Goal: Complete application form: Complete application form

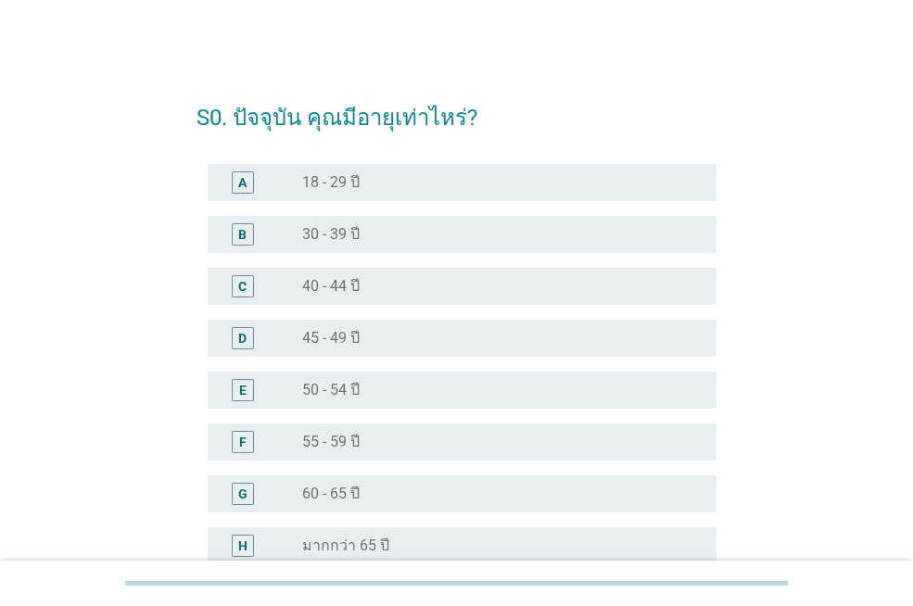
click at [263, 440] on div "F" at bounding box center [262, 442] width 80 height 22
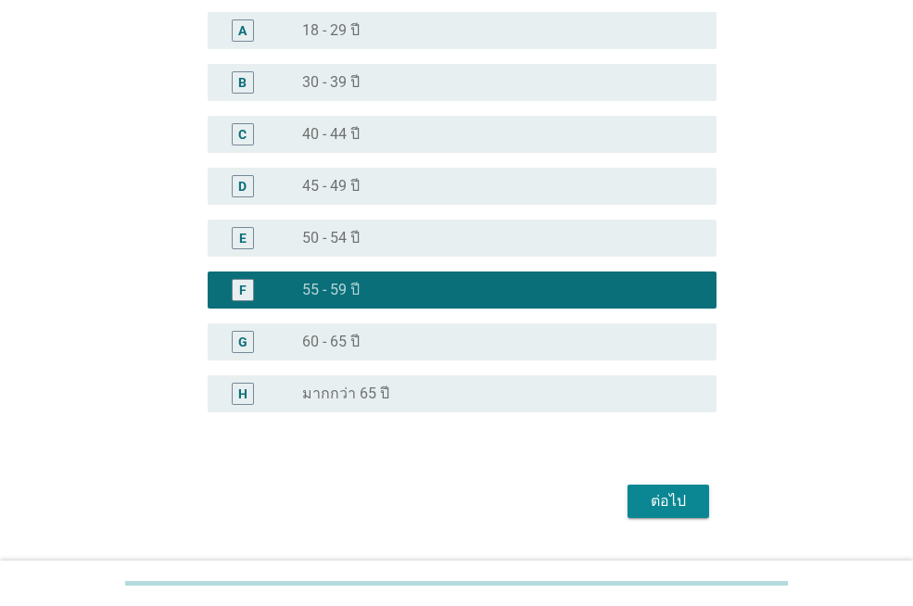
scroll to position [168, 0]
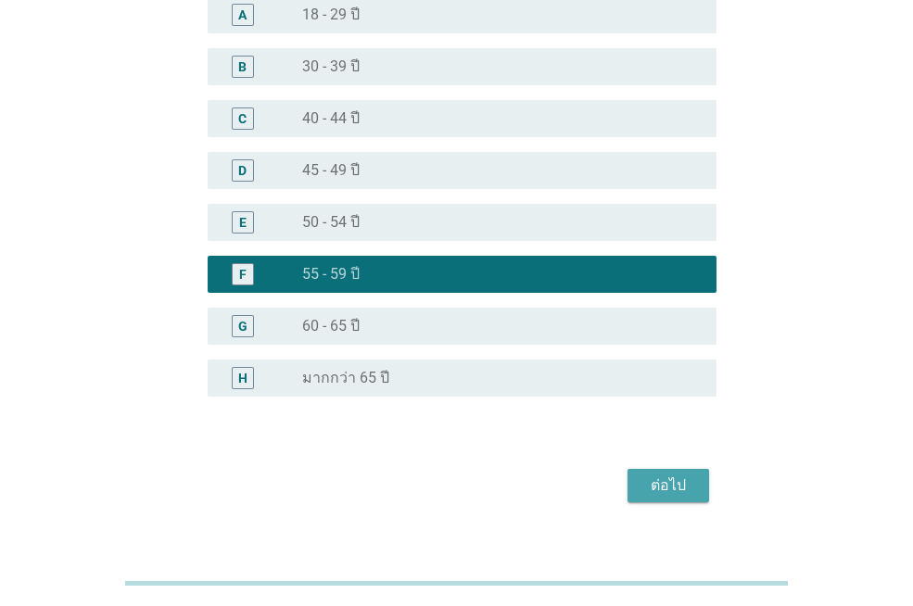
click at [668, 492] on div "ต่อไป" at bounding box center [668, 486] width 52 height 22
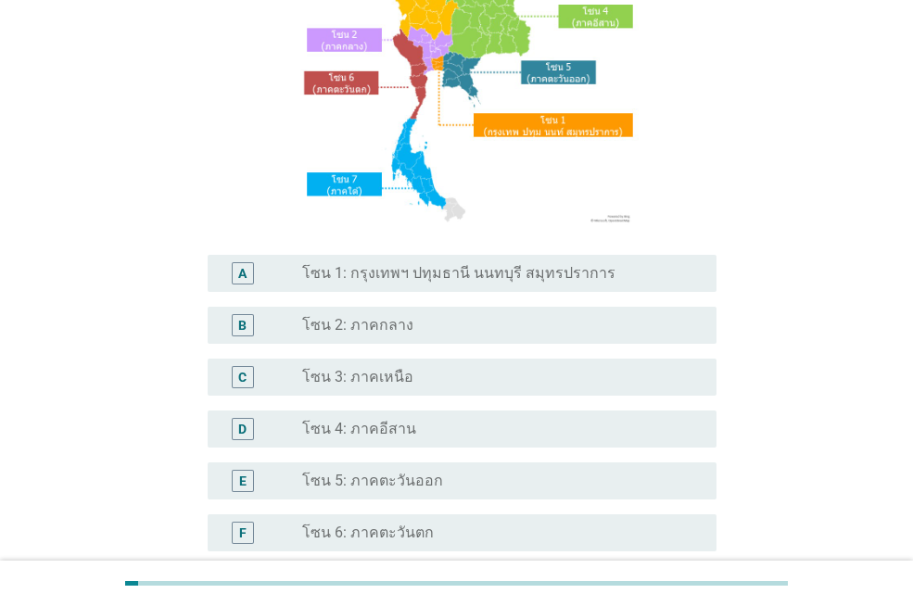
scroll to position [235, 0]
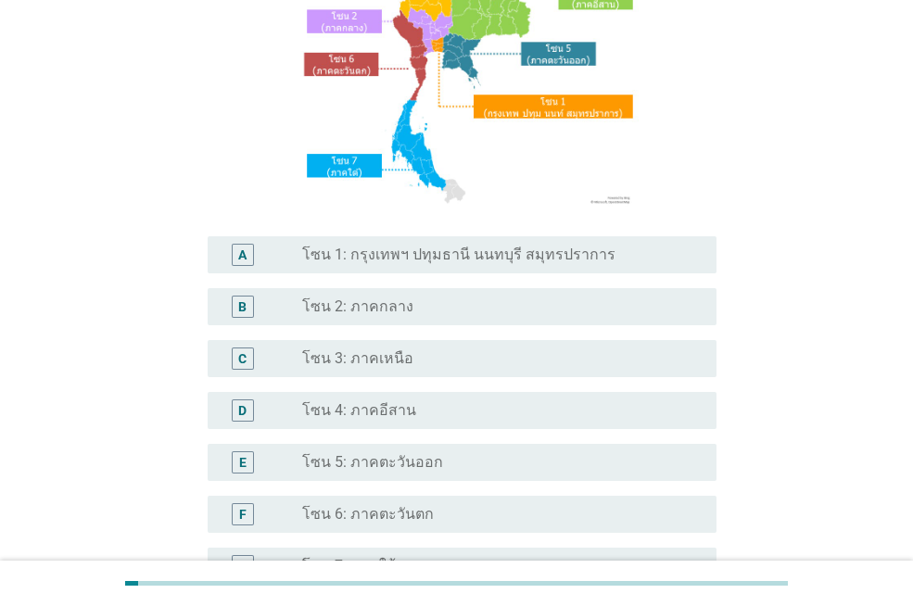
click at [447, 414] on div "radio_button_unchecked โซน 4: ภาคอีสาน" at bounding box center [494, 410] width 385 height 19
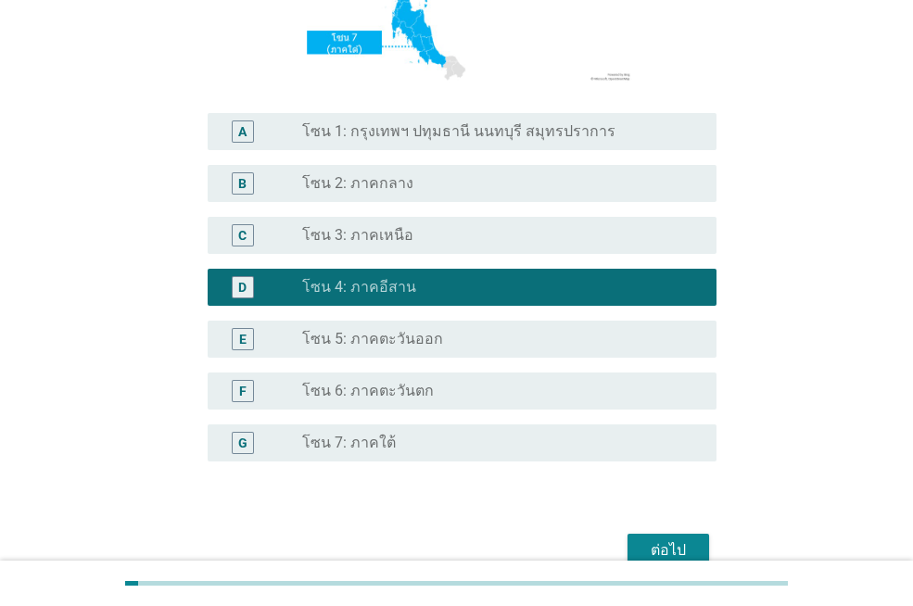
scroll to position [451, 0]
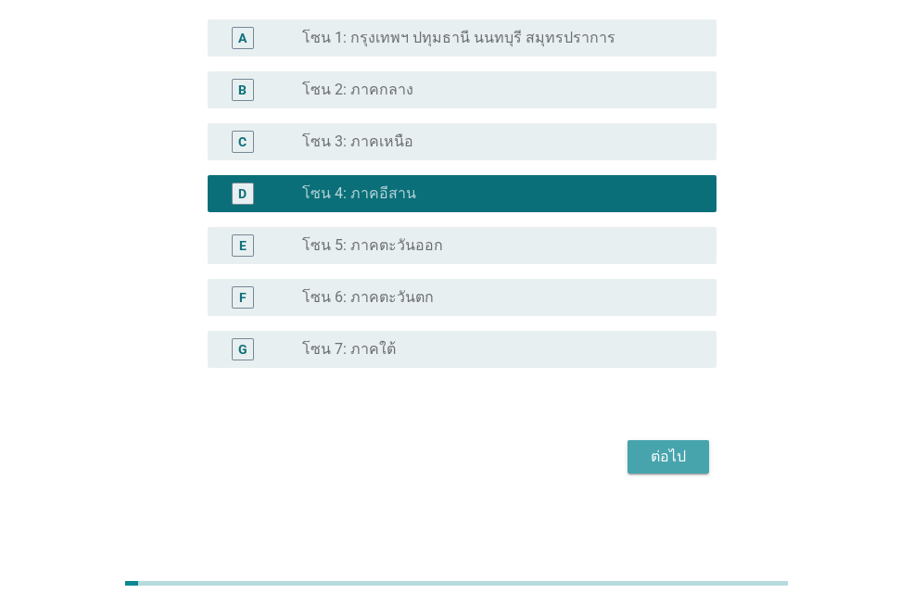
click at [676, 465] on div "ต่อไป" at bounding box center [668, 457] width 52 height 22
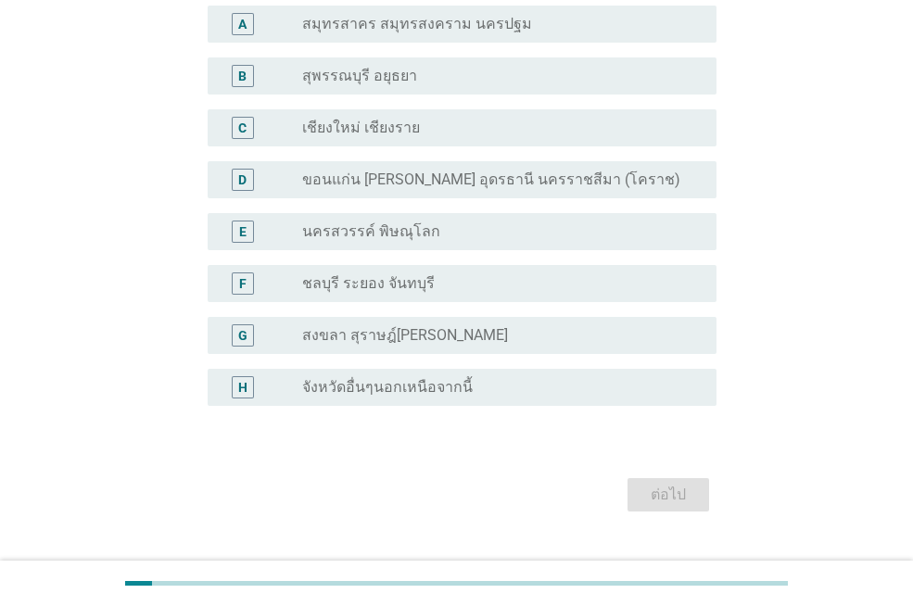
scroll to position [160, 0]
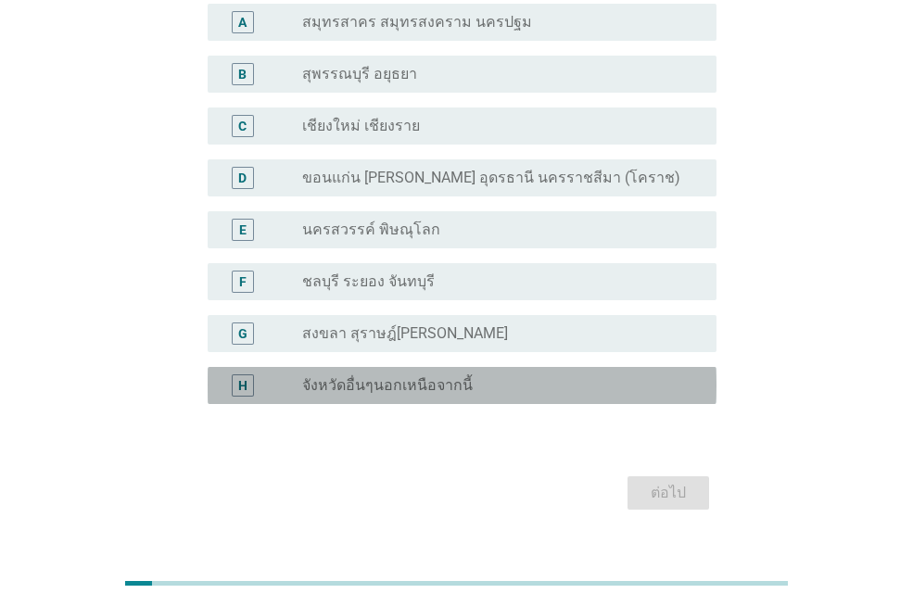
click at [448, 385] on label "จังหวัดอื่นๆนอกเหนือจากนี้" at bounding box center [387, 385] width 171 height 19
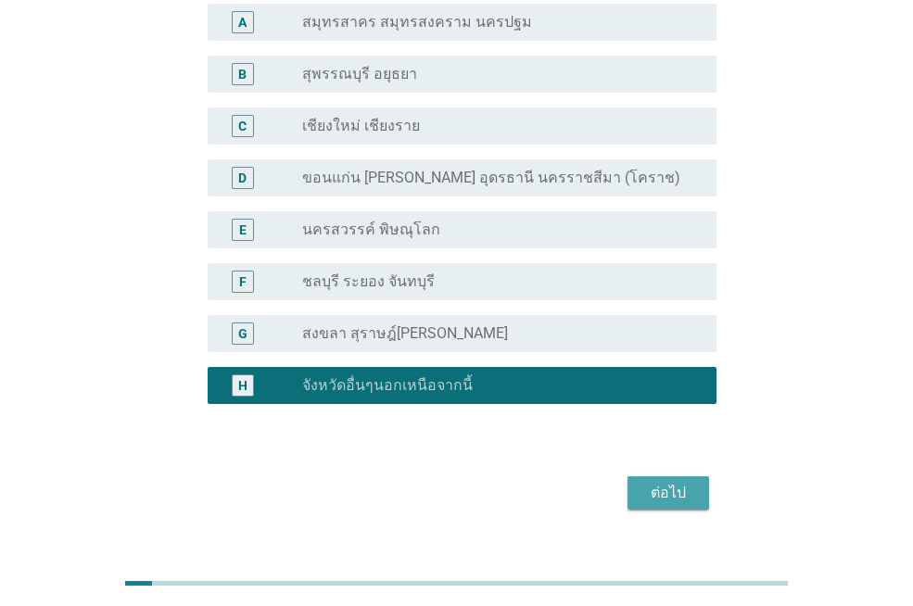
click at [663, 491] on div "ต่อไป" at bounding box center [668, 493] width 52 height 22
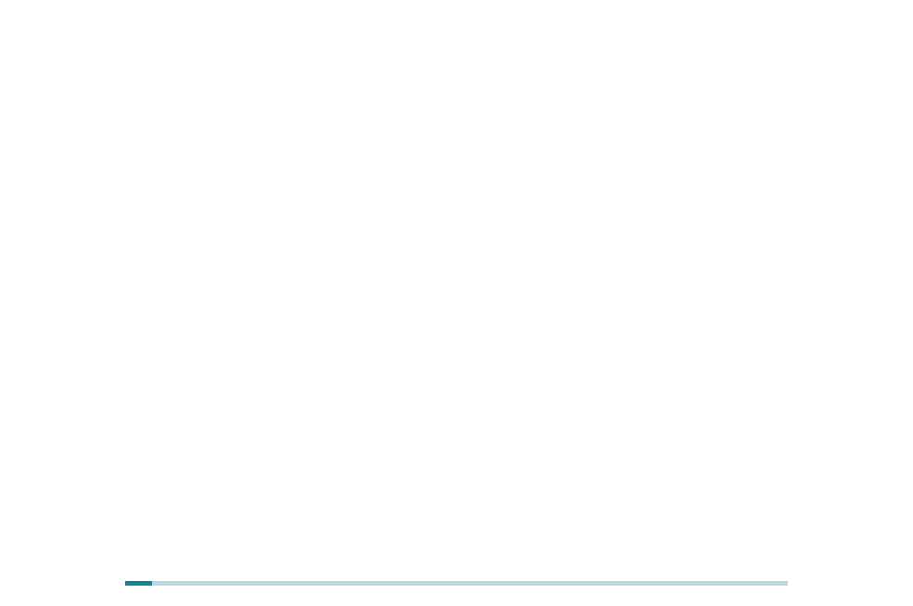
scroll to position [0, 0]
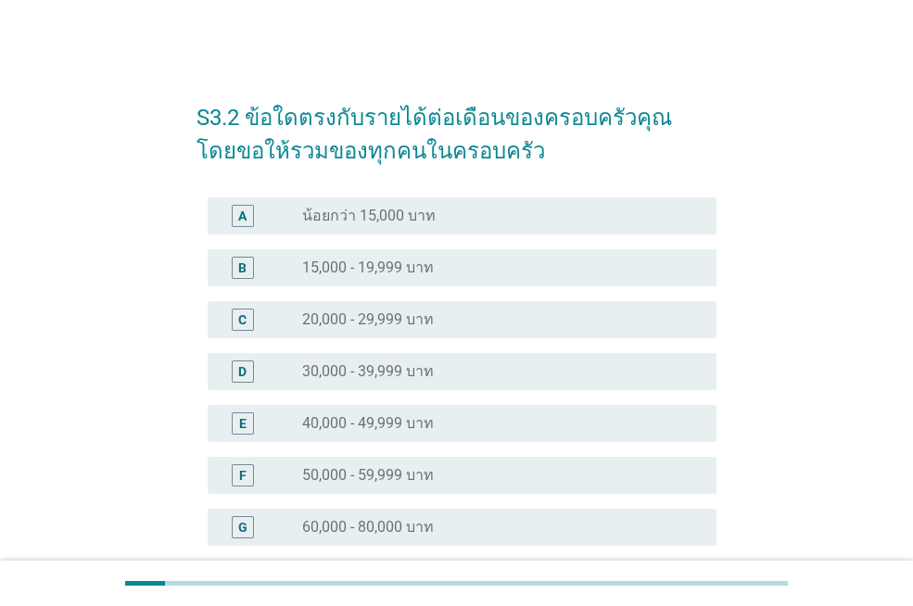
click at [478, 466] on div "radio_button_unchecked 50,000 - 59,999 บาท" at bounding box center [494, 475] width 385 height 19
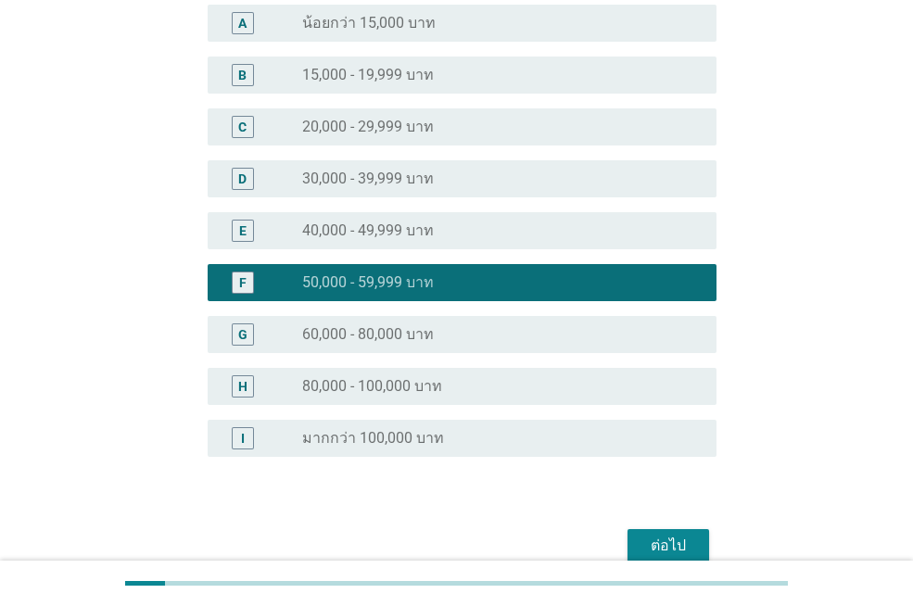
scroll to position [282, 0]
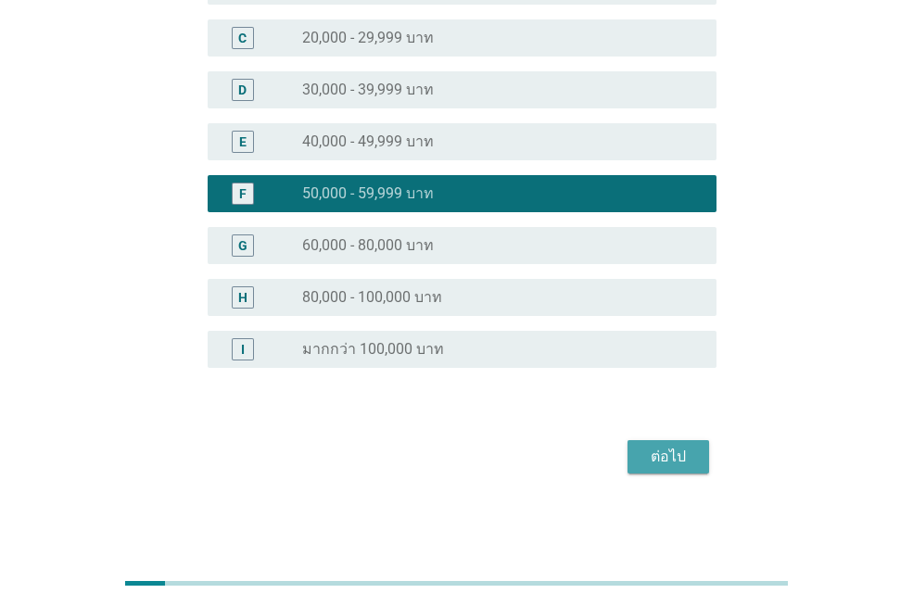
click at [679, 453] on div "ต่อไป" at bounding box center [668, 457] width 52 height 22
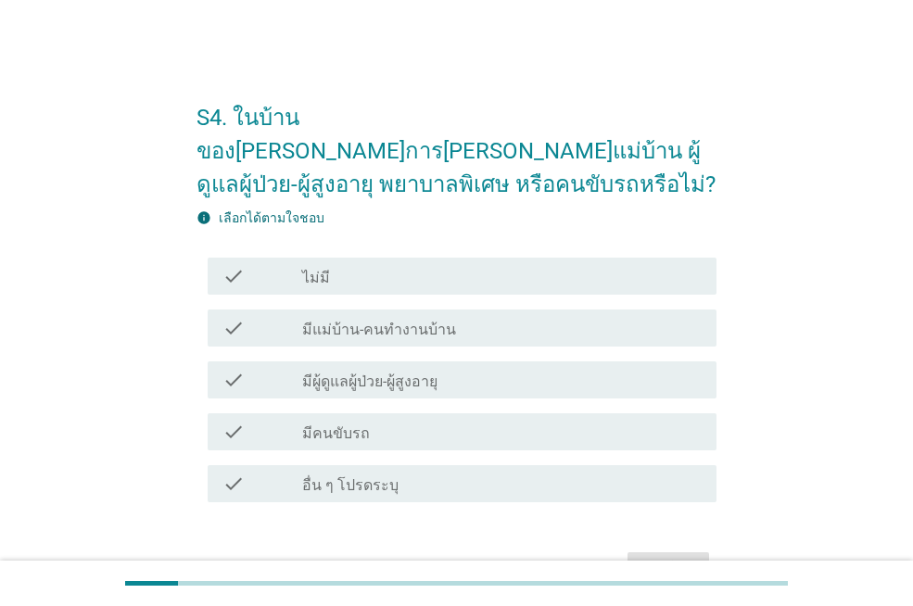
click at [474, 265] on div "check_box_outline_blank ไม่มี" at bounding box center [502, 276] width 400 height 22
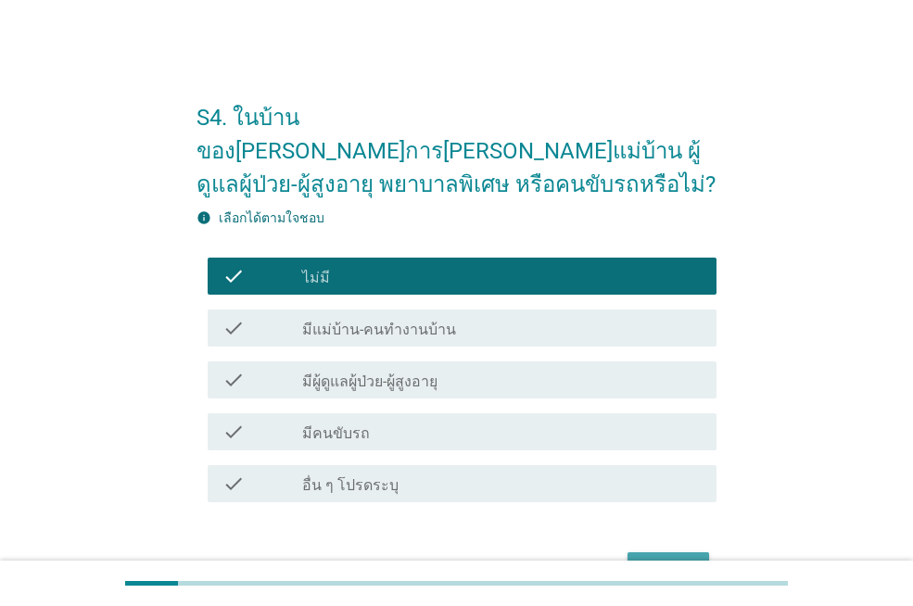
click at [679, 558] on div "ต่อไป" at bounding box center [668, 569] width 52 height 22
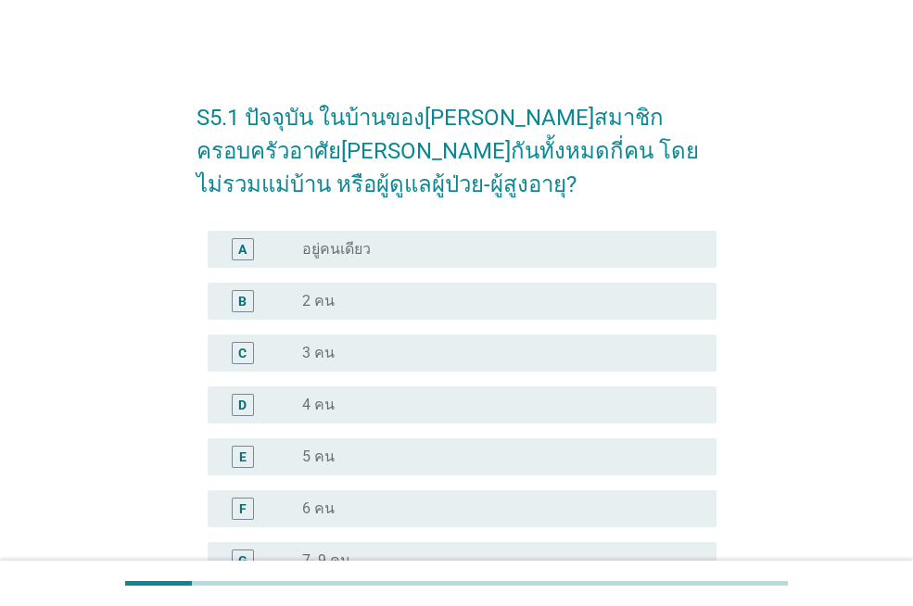
click at [395, 358] on div "radio_button_unchecked 3 คน" at bounding box center [494, 353] width 385 height 19
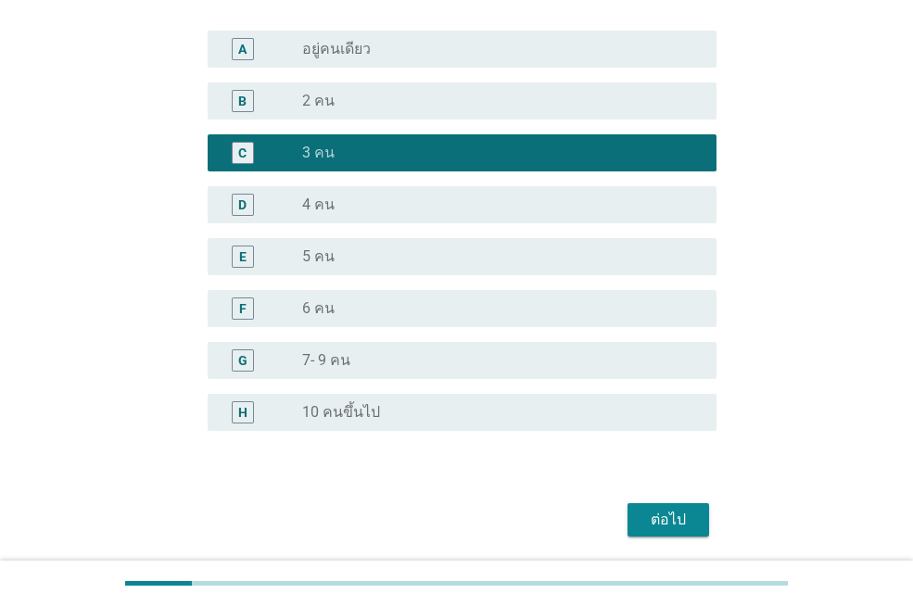
scroll to position [236, 0]
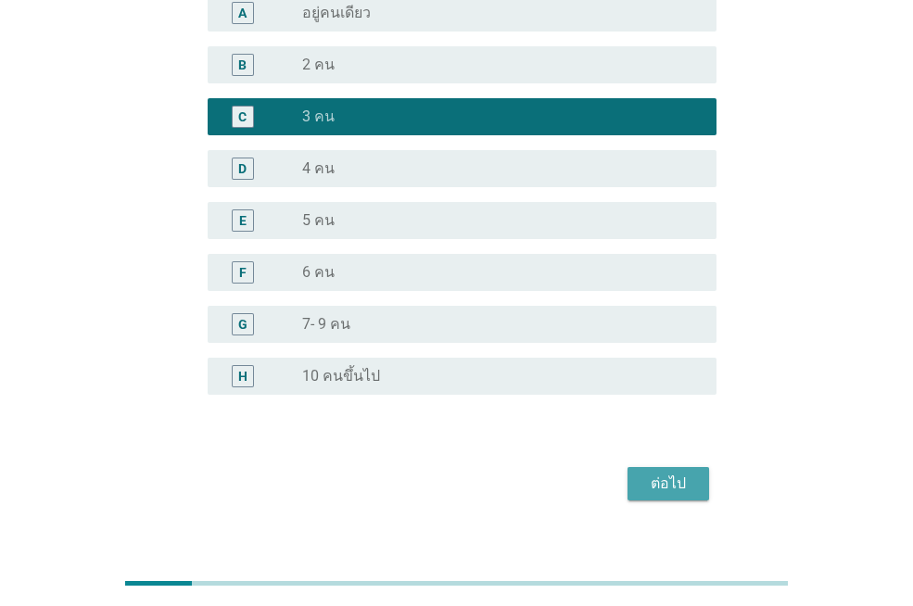
click at [686, 485] on div "ต่อไป" at bounding box center [668, 484] width 52 height 22
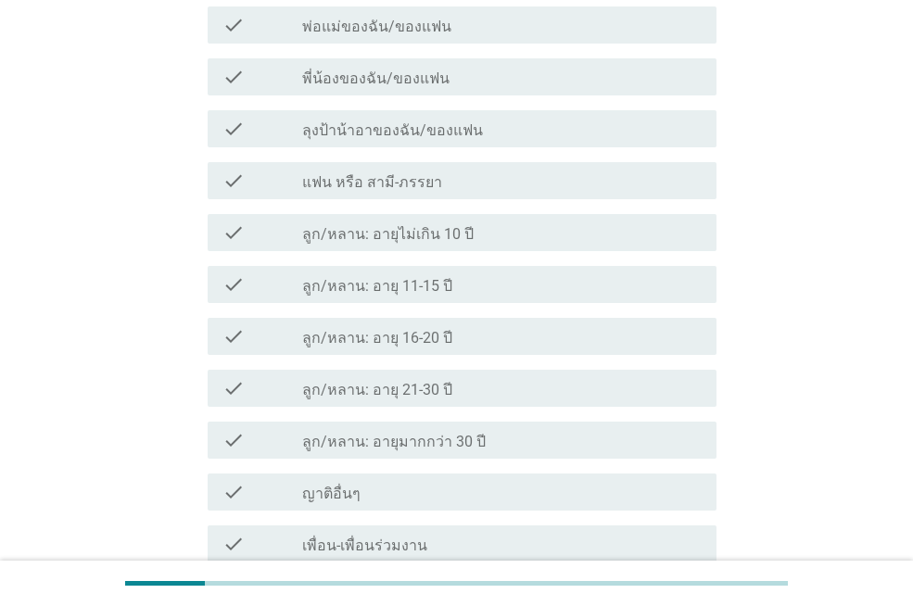
scroll to position [0, 0]
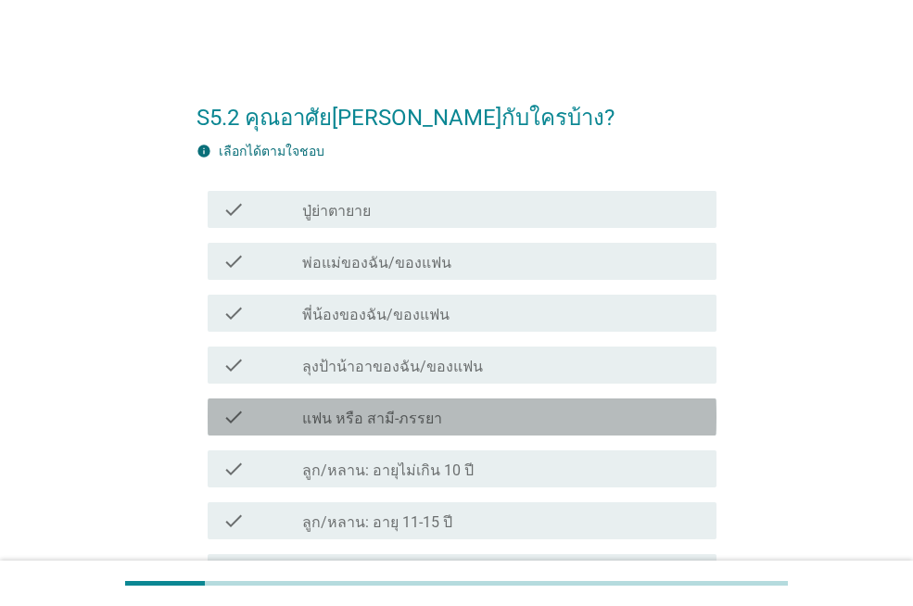
click at [536, 424] on div "check_box_outline_blank แฟน หรือ สามี-ภรรยา" at bounding box center [502, 417] width 400 height 22
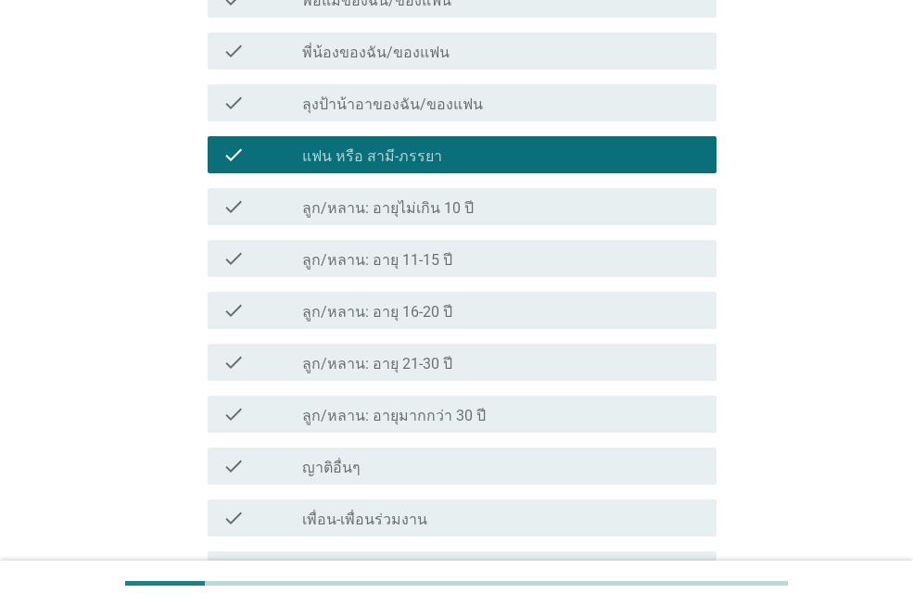
scroll to position [264, 0]
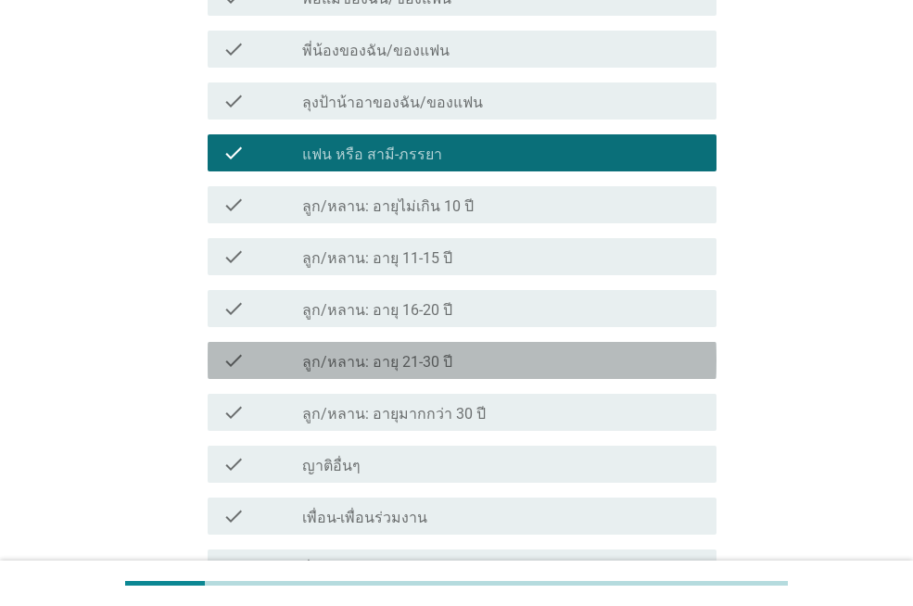
click at [461, 367] on div "check_box_outline_blank ลูก/หลาน: อายุ 21-30 ปี" at bounding box center [502, 360] width 400 height 22
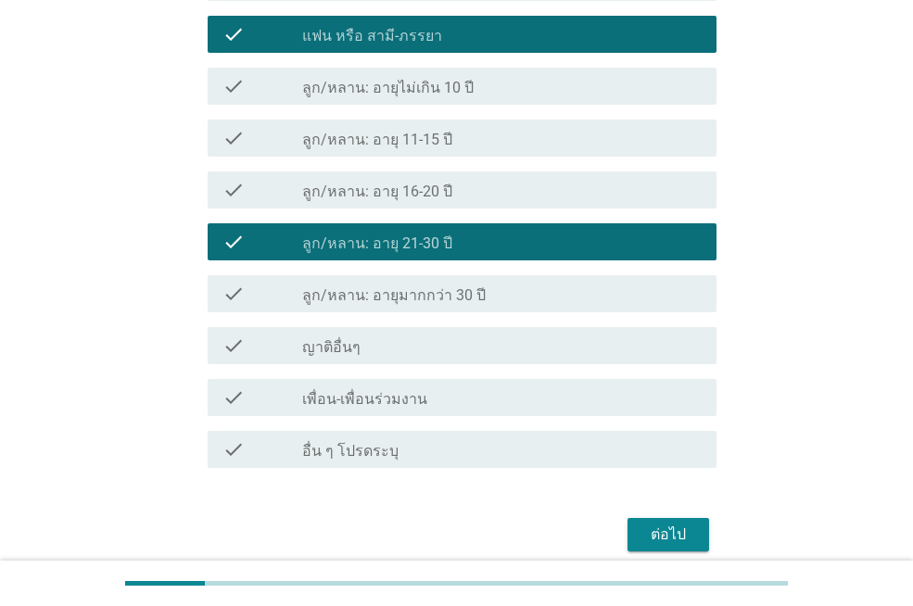
scroll to position [461, 0]
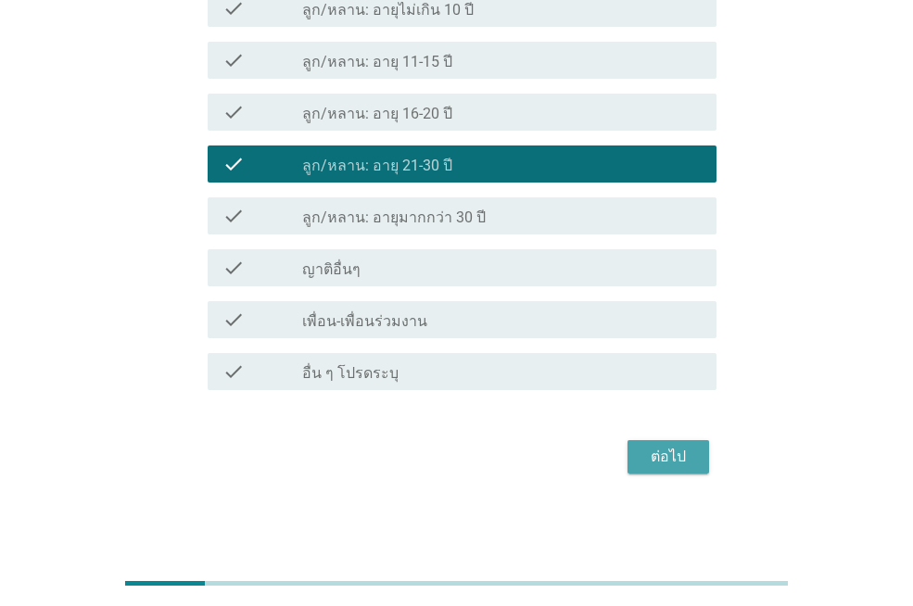
click at [672, 459] on div "ต่อไป" at bounding box center [668, 457] width 52 height 22
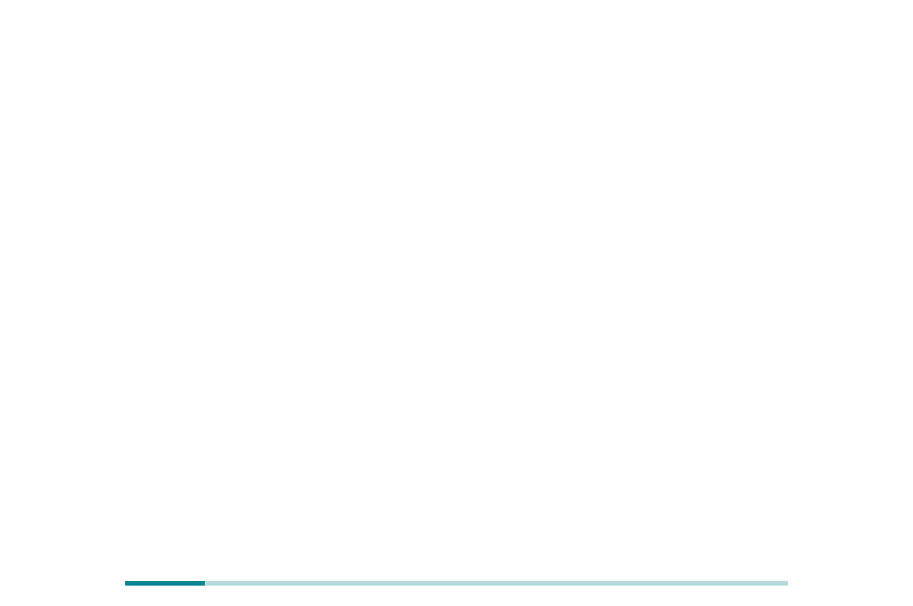
scroll to position [0, 0]
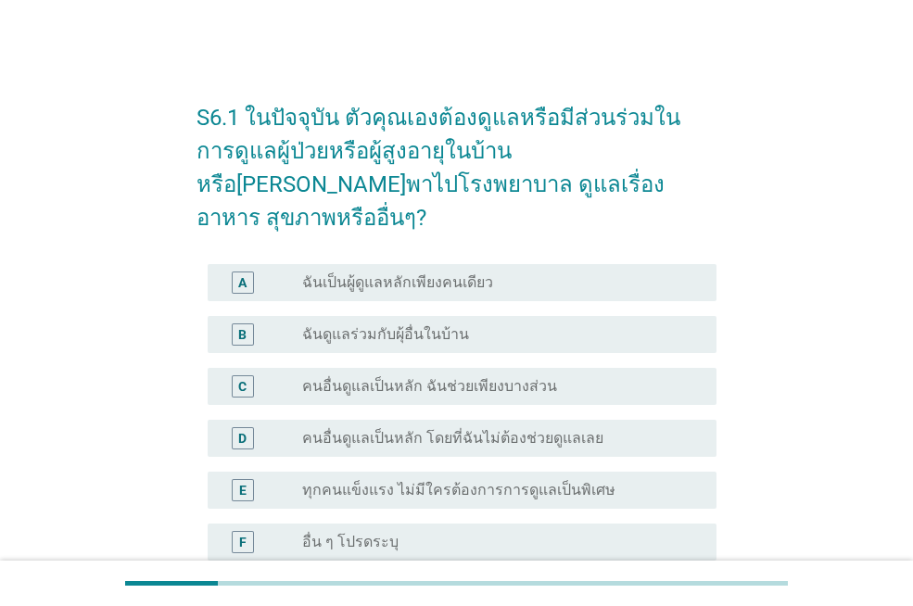
click at [669, 481] on div "radio_button_unchecked ทุกคนแข็งแรง ไม่มีใครต้องการการดูแลเป็นพิเศษ" at bounding box center [494, 490] width 385 height 19
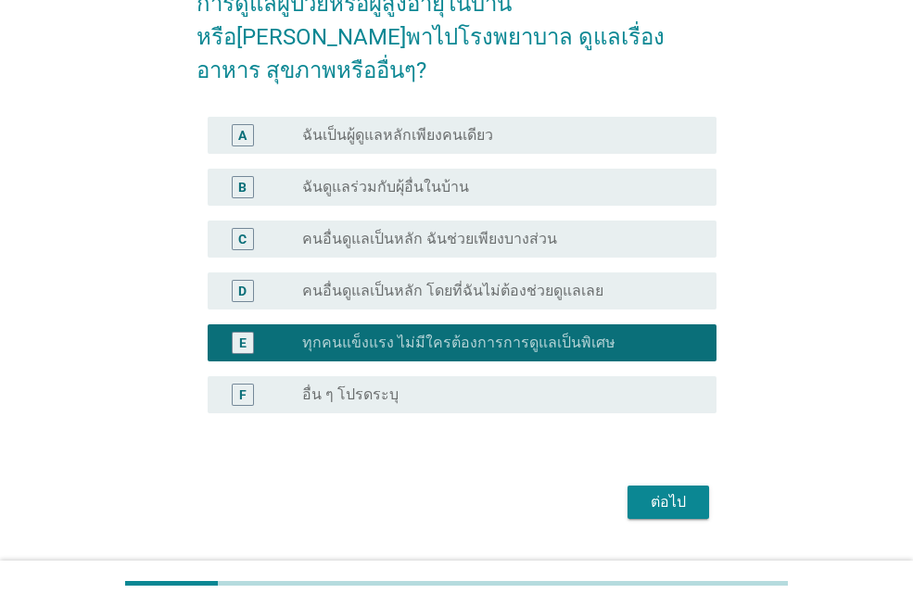
scroll to position [156, 0]
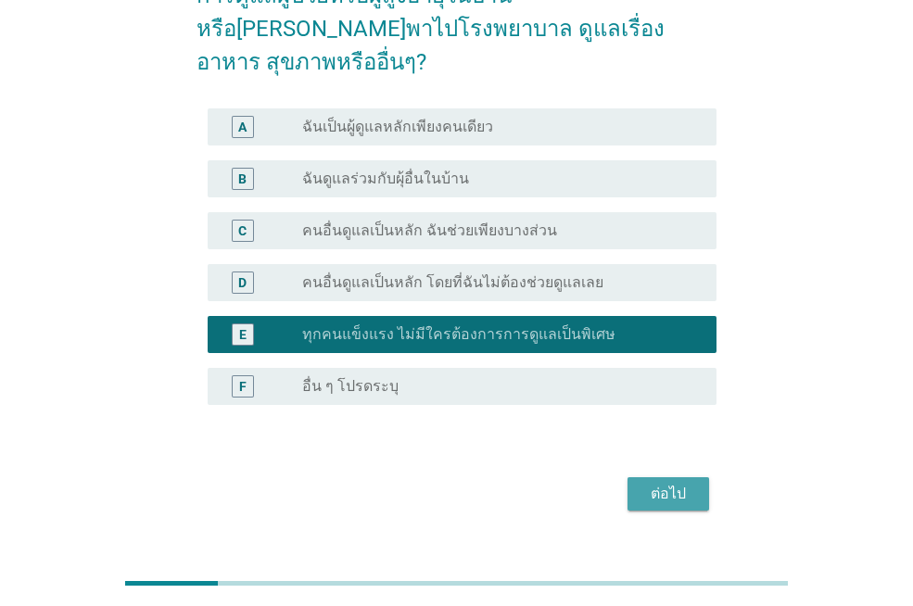
click at [647, 483] on div "ต่อไป" at bounding box center [668, 494] width 52 height 22
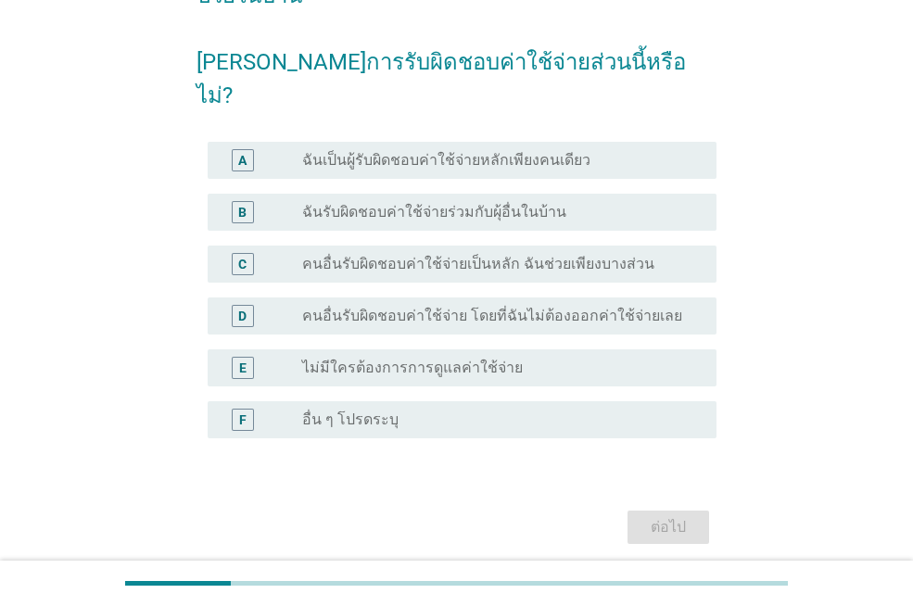
scroll to position [0, 0]
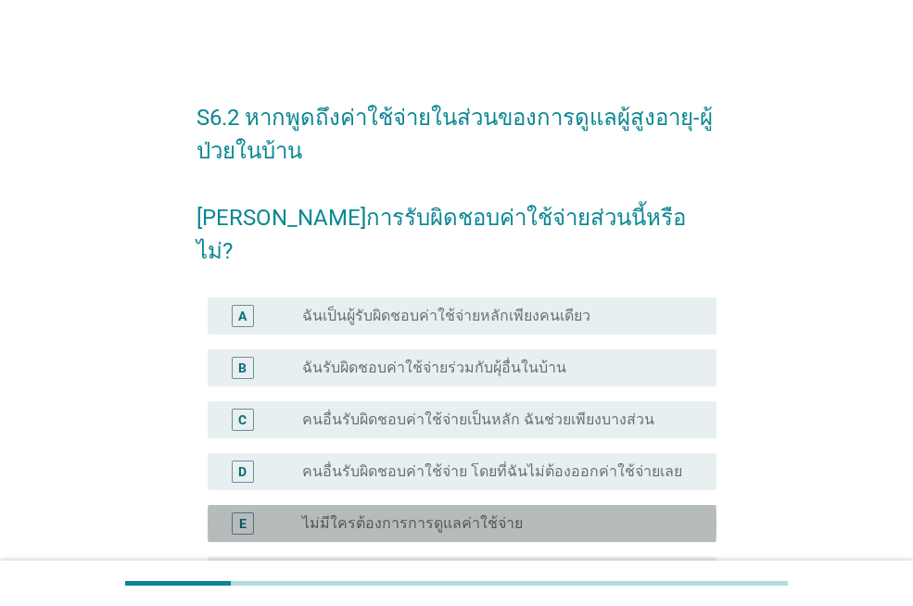
click at [537, 514] on div "radio_button_unchecked ไม่มีใครต้องการการดูแลค่าใช้จ่าย" at bounding box center [494, 523] width 385 height 19
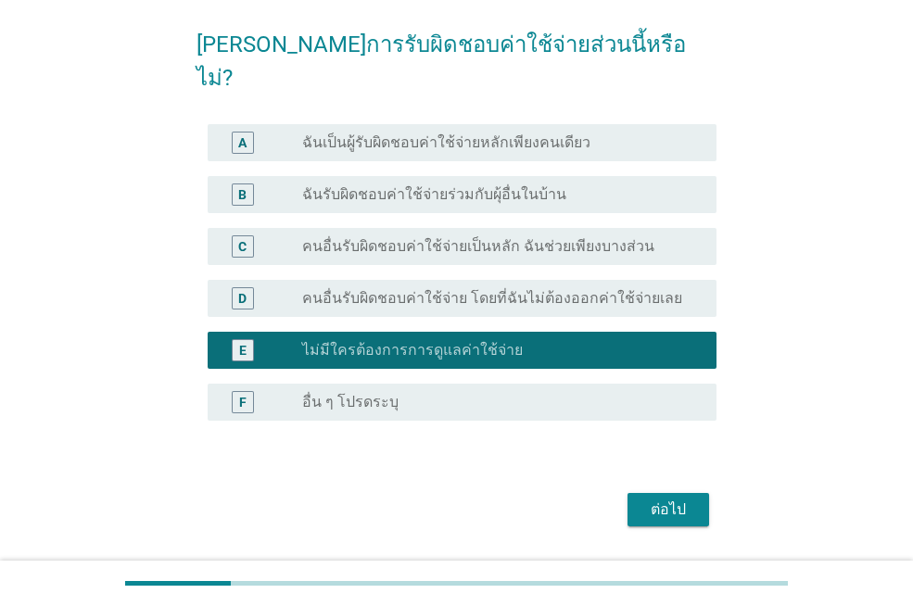
scroll to position [174, 0]
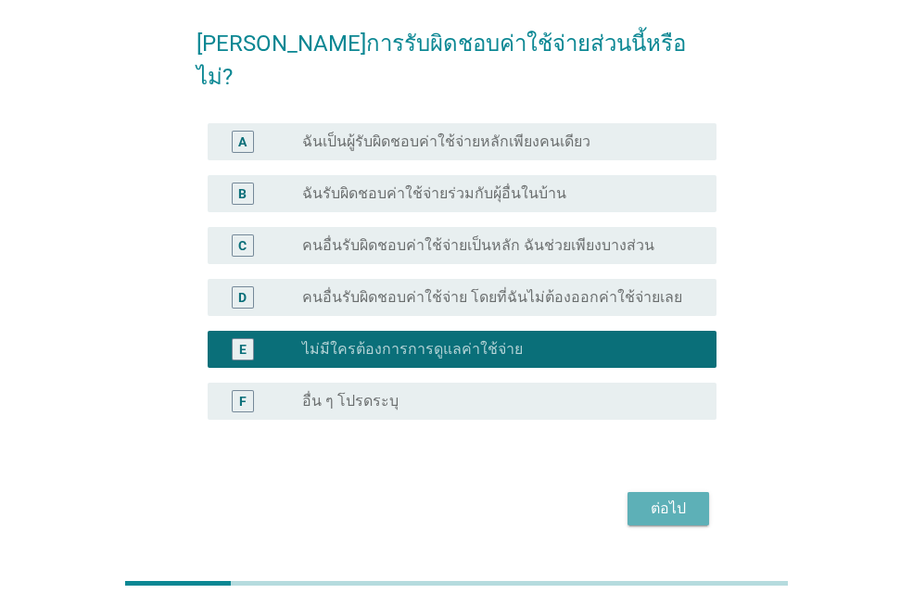
click at [679, 498] on div "ต่อไป" at bounding box center [668, 509] width 52 height 22
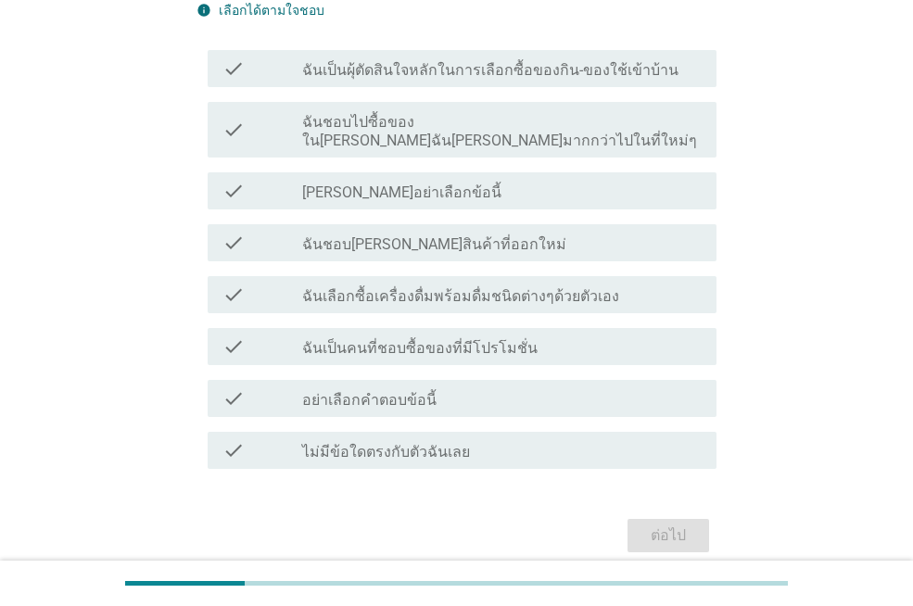
scroll to position [0, 0]
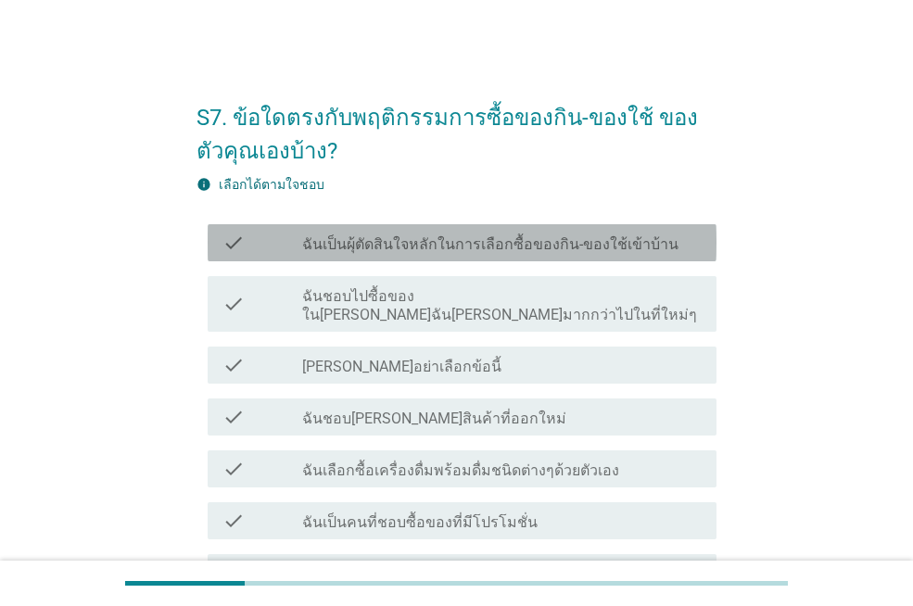
click at [480, 245] on label "ฉันเป็นผุ้ตัดสินใจหลักในการเลือกซื้อของกิน-ของใช้เข้าบ้าน" at bounding box center [490, 244] width 376 height 19
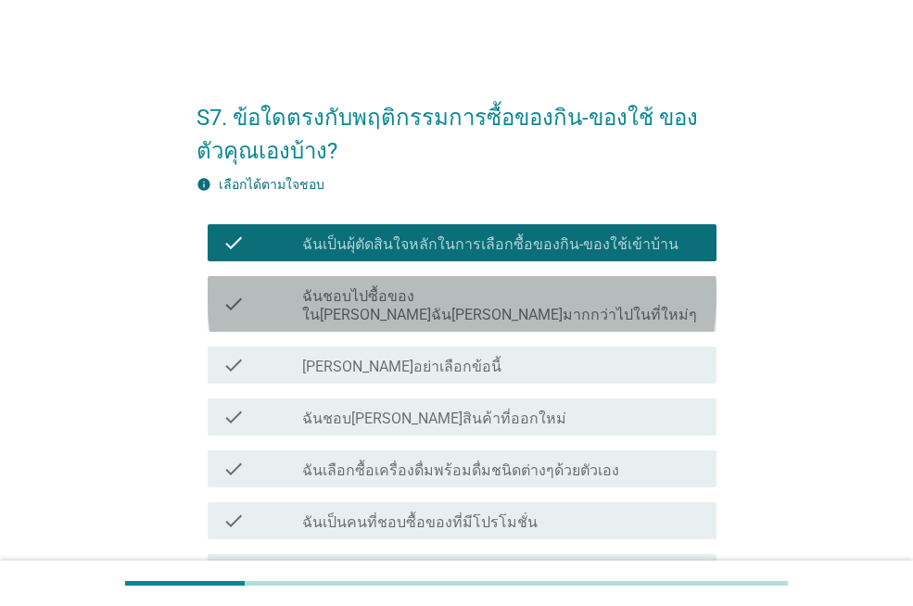
click at [621, 295] on label "ฉันชอบไปซื้อของใน[PERSON_NAME]ฉัน[PERSON_NAME]มากกว่าไปในที่ใหม่ๆ" at bounding box center [502, 305] width 400 height 37
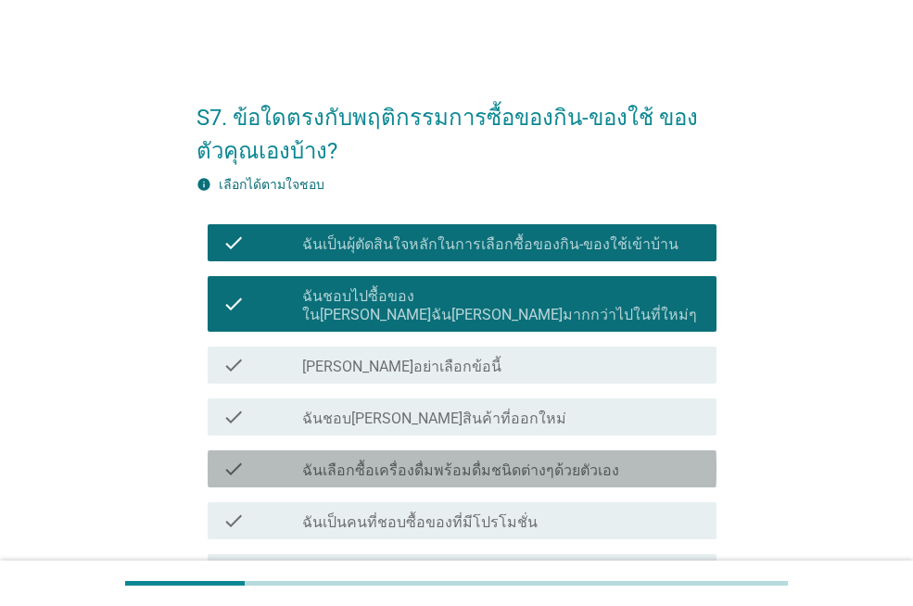
click at [594, 462] on label "ฉันเลือกซื้อเครื่องดื่มพร้อมดื่มชนิดต่างๆด้วยตัวเอง" at bounding box center [460, 471] width 317 height 19
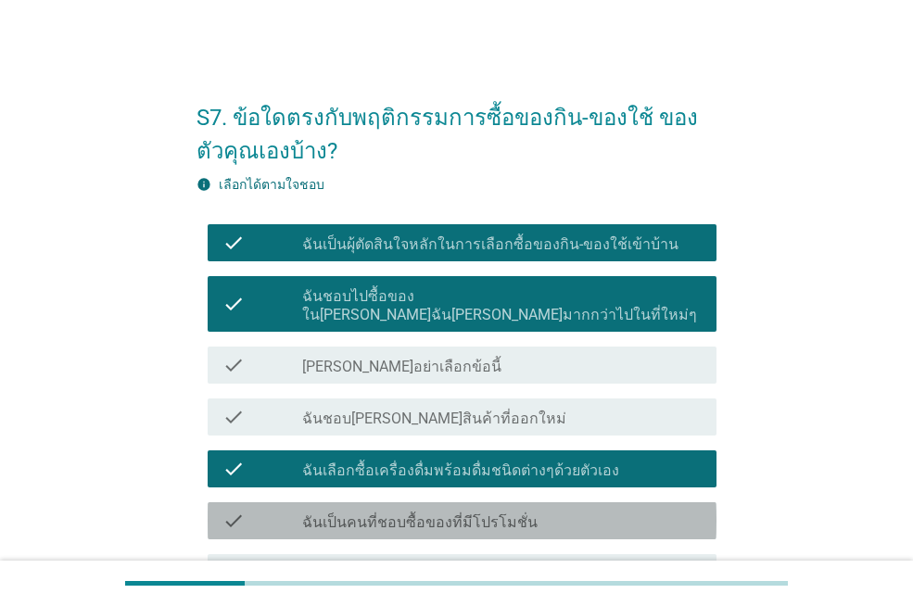
click at [569, 510] on div "check_box_outline_blank ฉันเป็นคนที่ชอบซื้อของที่มีโปรโมชั่น" at bounding box center [502, 521] width 400 height 22
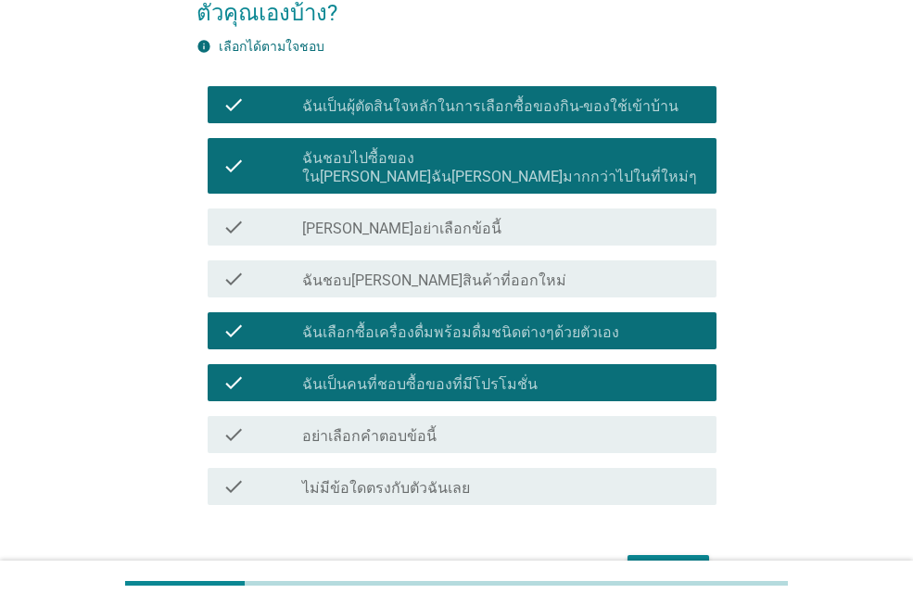
scroll to position [146, 0]
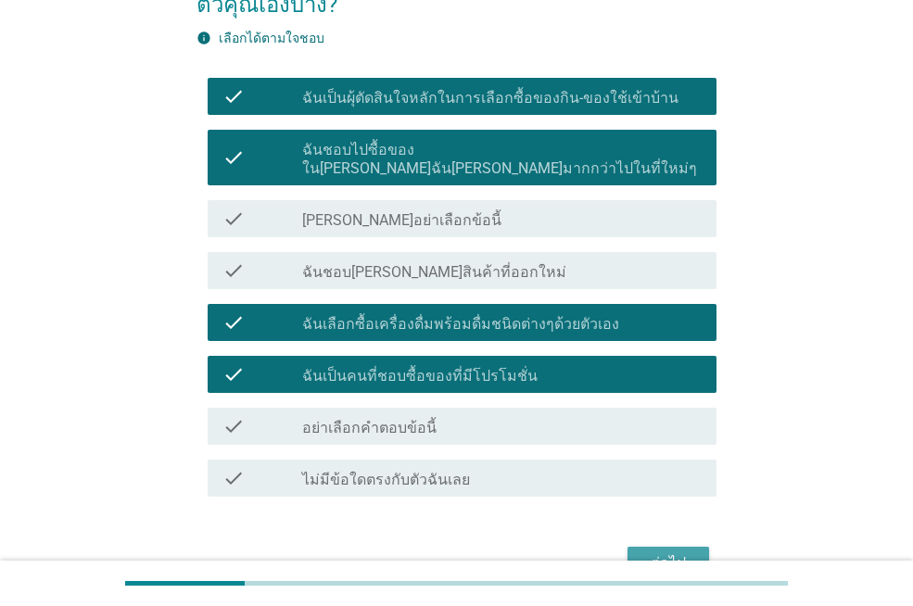
click at [672, 552] on div "ต่อไป" at bounding box center [668, 563] width 52 height 22
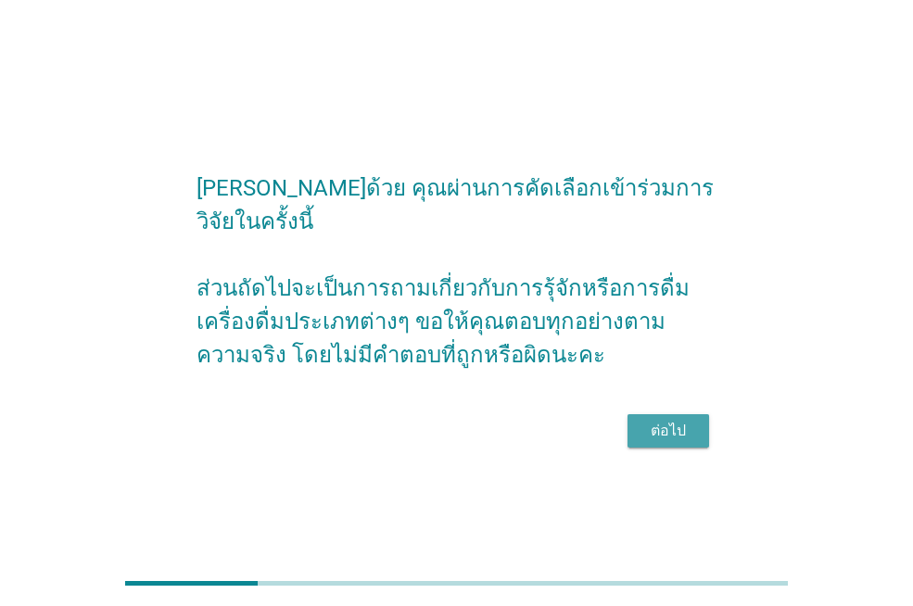
click at [676, 420] on div "ต่อไป" at bounding box center [668, 431] width 52 height 22
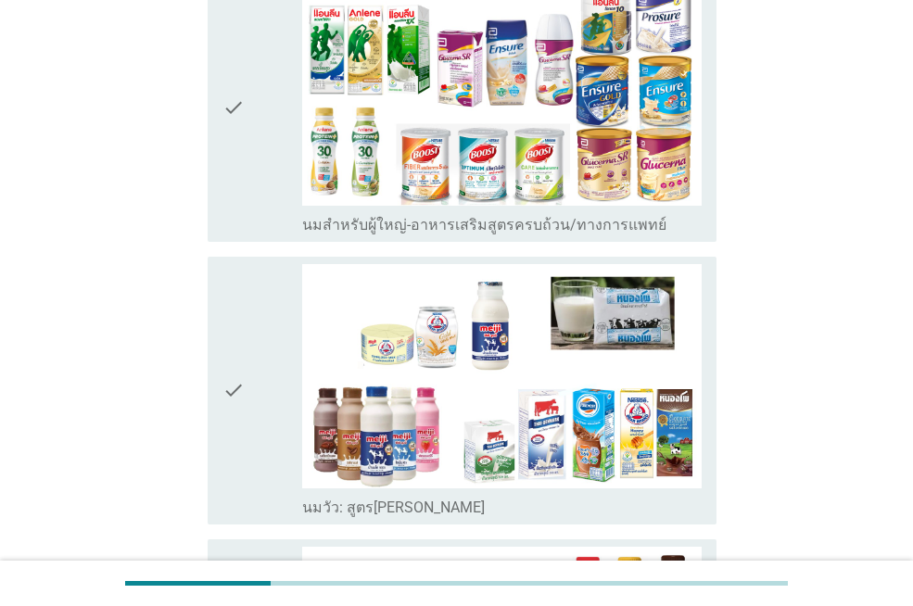
scroll to position [185, 0]
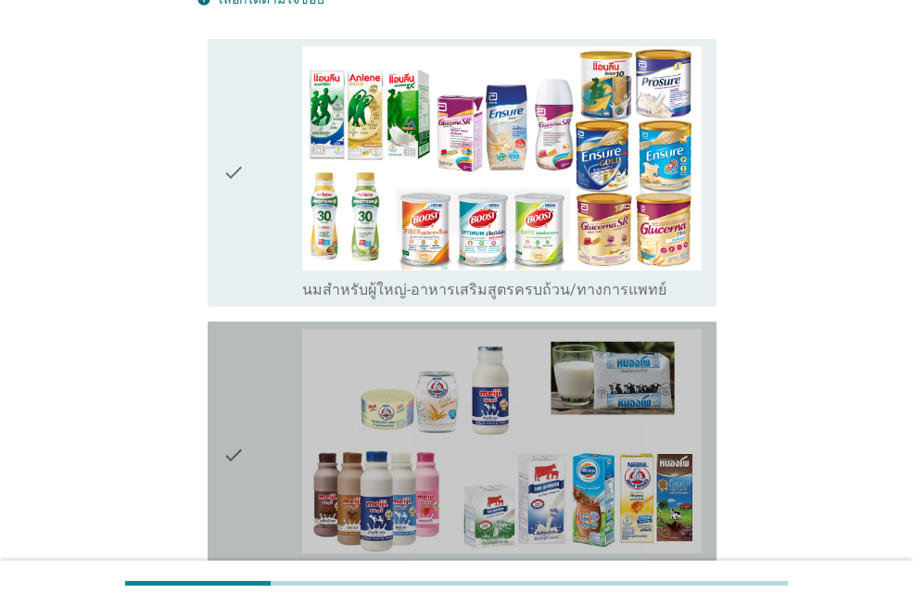
click at [293, 390] on div "check" at bounding box center [262, 455] width 80 height 253
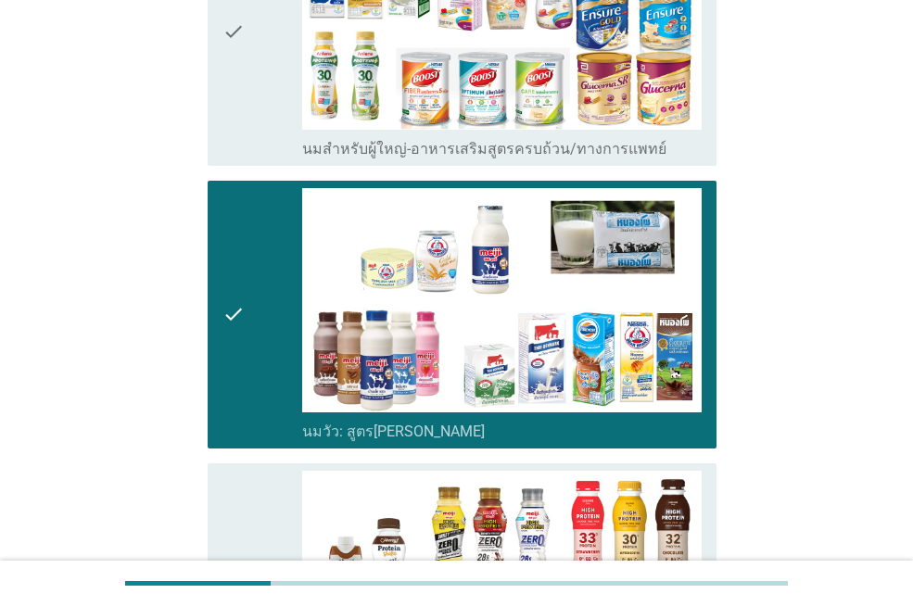
scroll to position [120, 0]
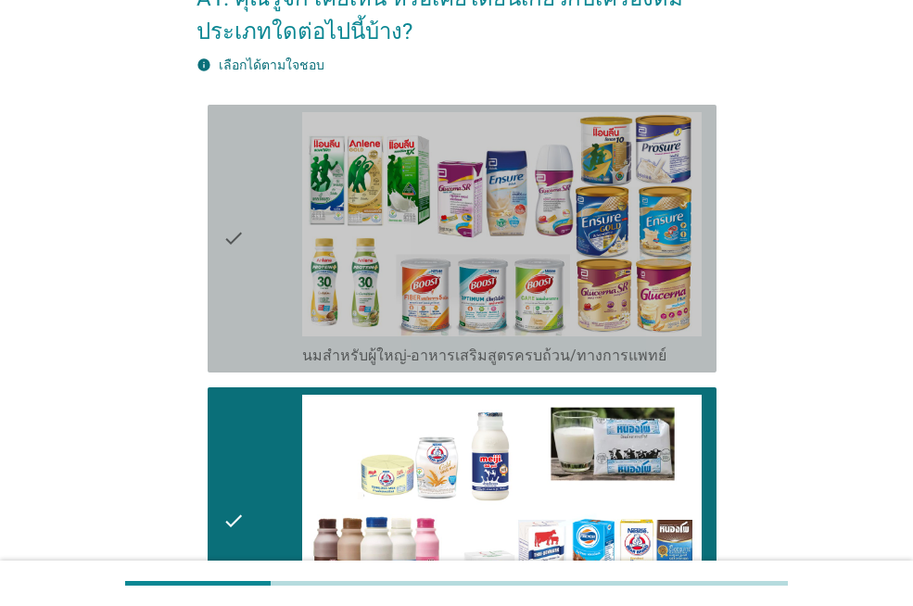
click at [241, 224] on icon "check" at bounding box center [233, 238] width 22 height 253
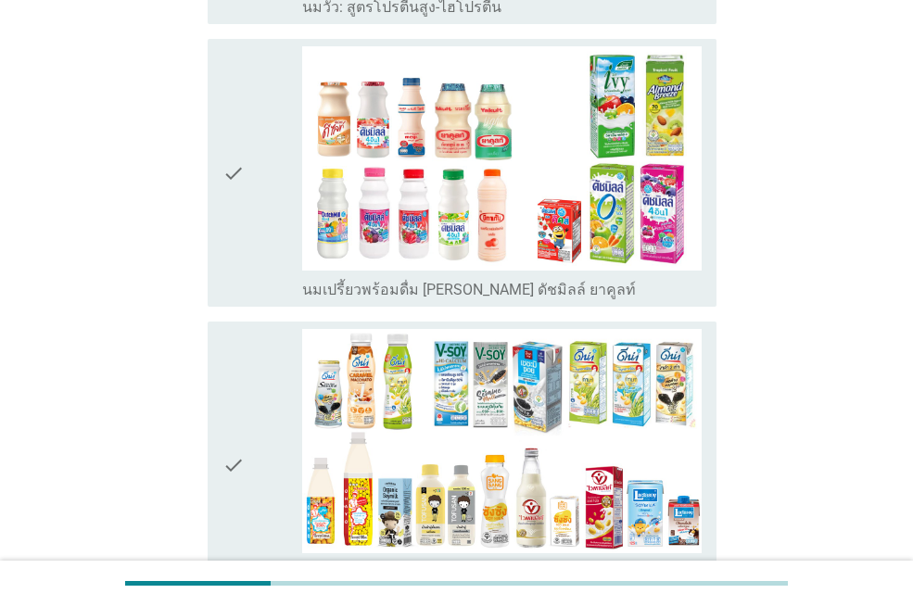
scroll to position [1099, 0]
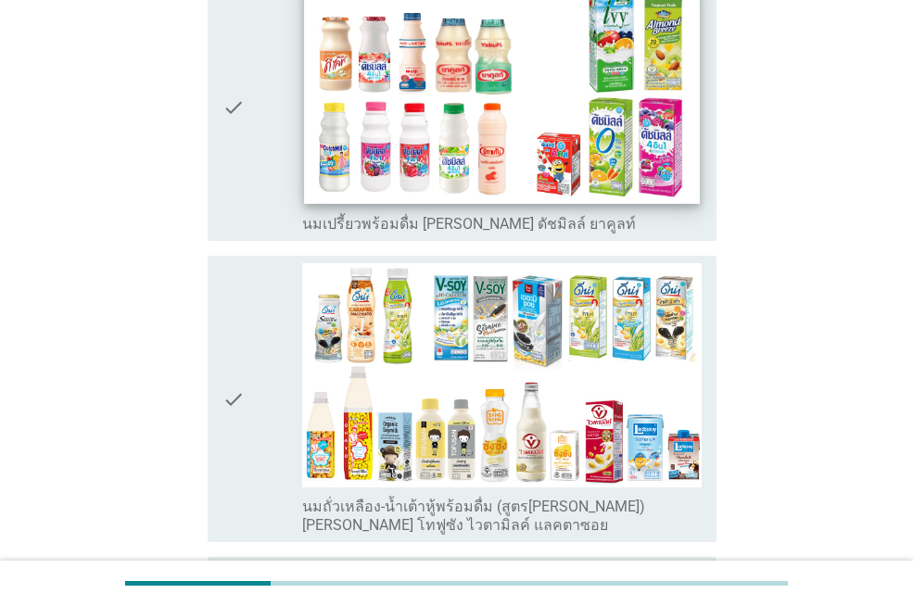
click at [527, 124] on img at bounding box center [501, 92] width 395 height 222
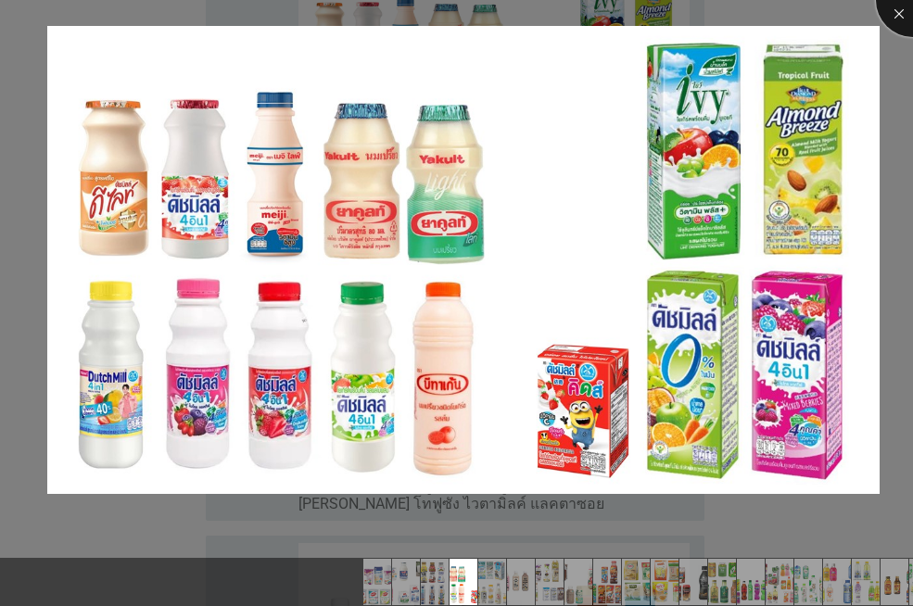
click at [888, 10] on div at bounding box center [913, 0] width 74 height 74
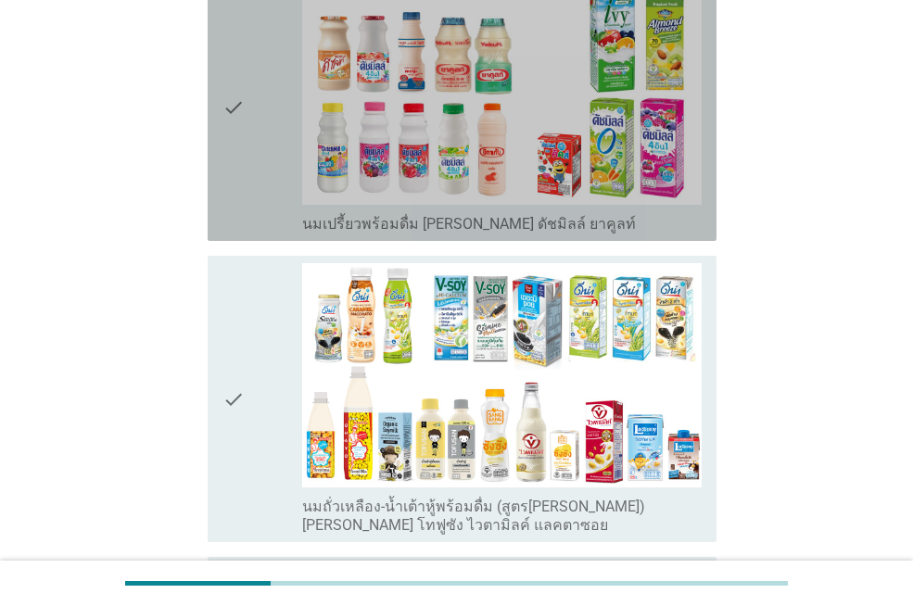
click at [356, 218] on label "นมเปรี้ยวพร้อมดื่ม [PERSON_NAME] ดัชมิลล์ ยาคูลท์" at bounding box center [469, 224] width 334 height 19
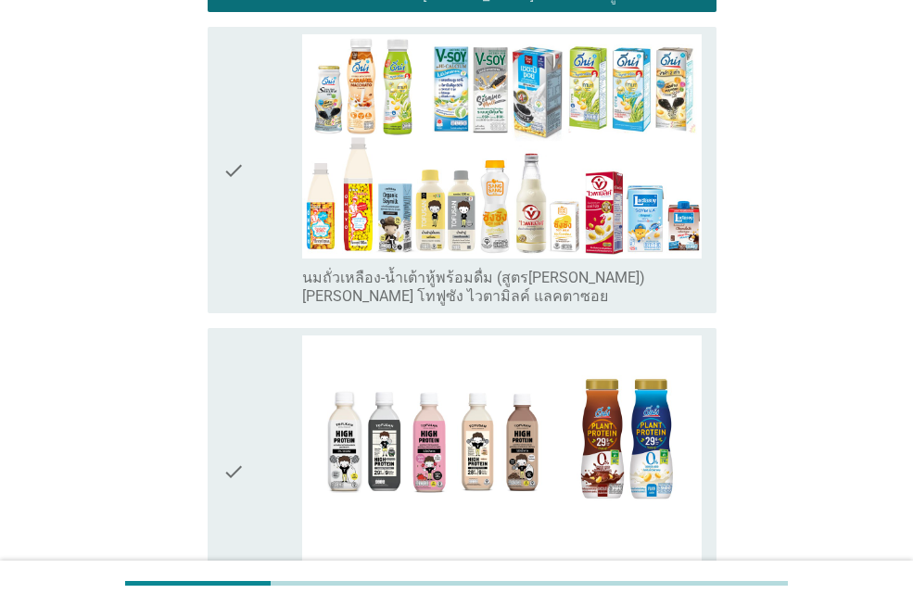
scroll to position [1251, 0]
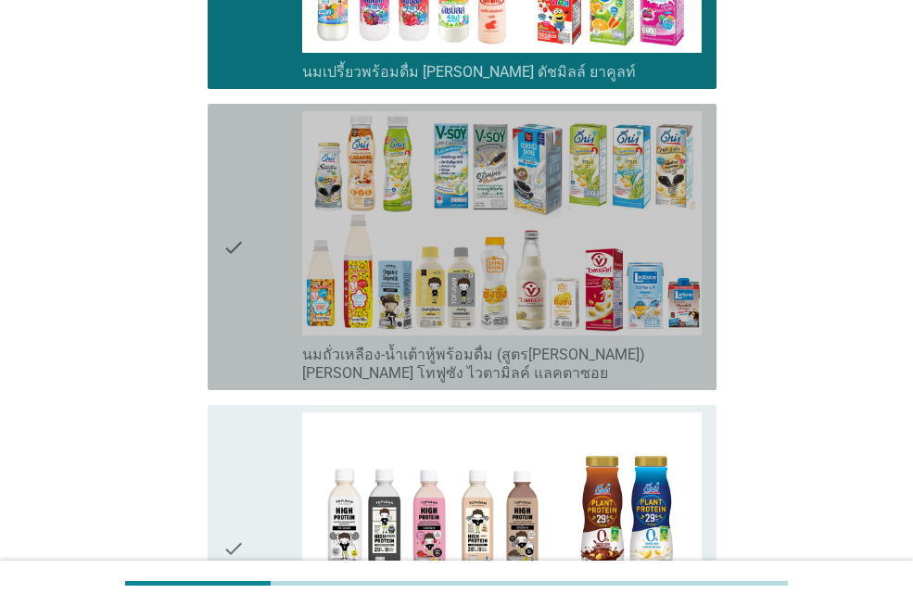
click at [419, 351] on label "นมถั่วเหลือง-น้ำเต้าหู้พร้อมดื่ม (สูตร[PERSON_NAME]) [PERSON_NAME] โทฟูซัง ไวตา…" at bounding box center [502, 364] width 400 height 37
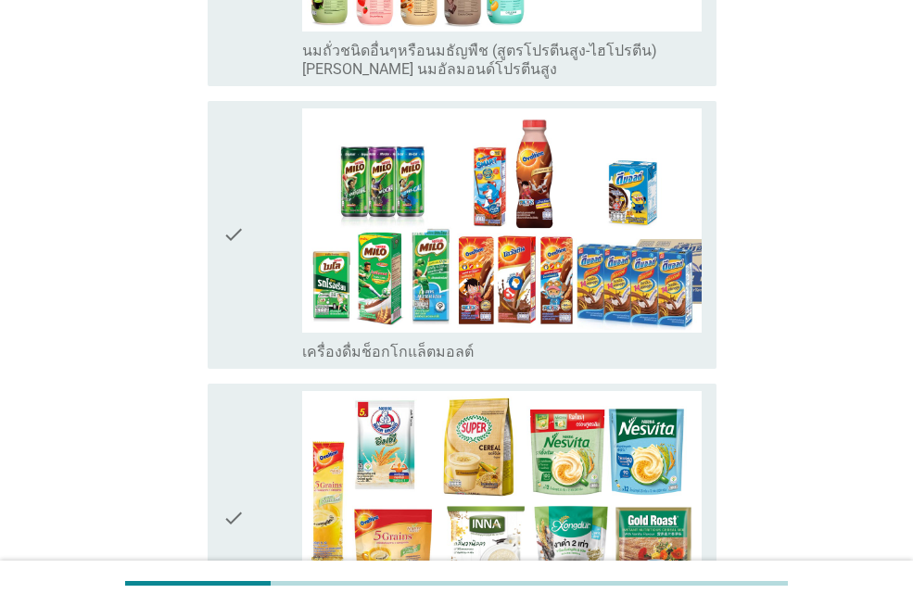
scroll to position [2482, 0]
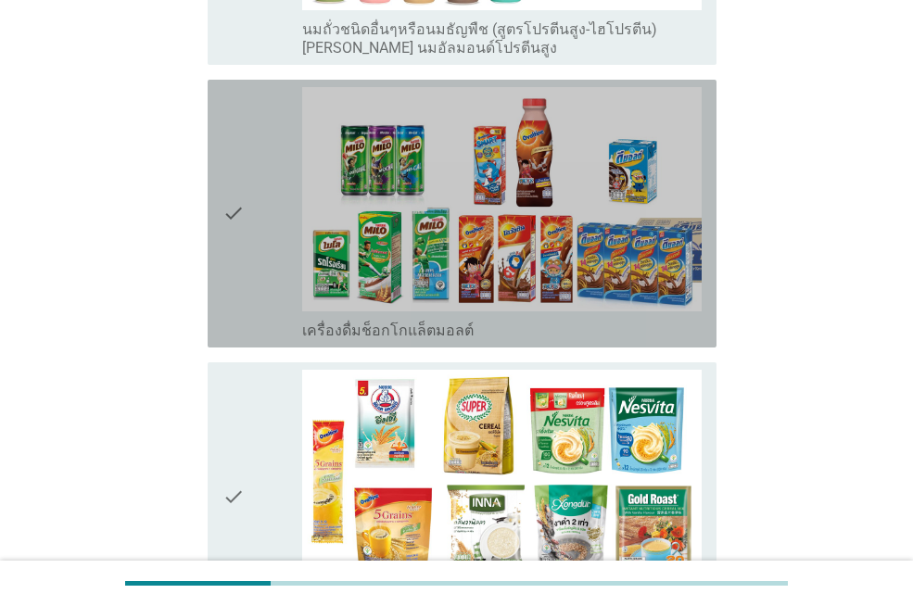
click at [280, 297] on div "check" at bounding box center [262, 213] width 80 height 253
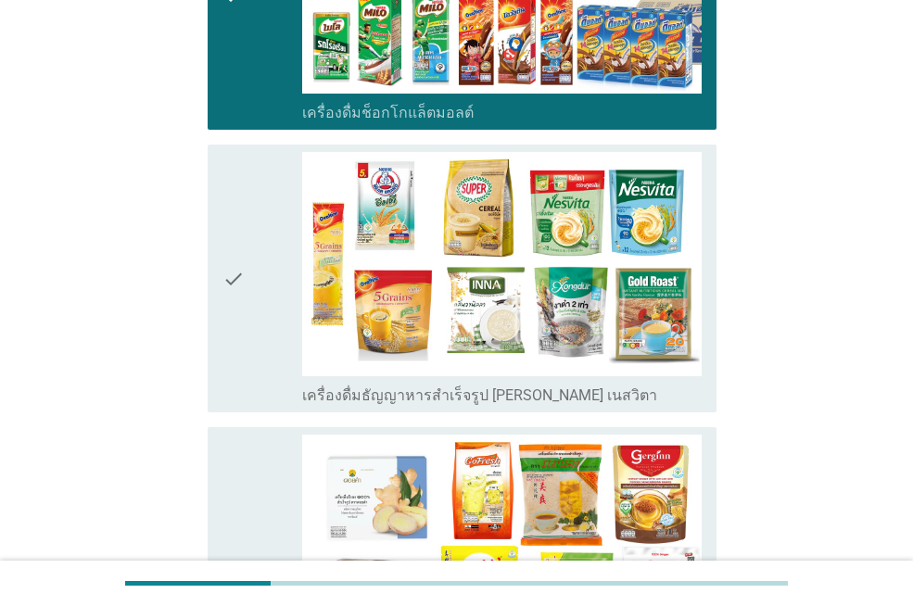
scroll to position [2710, 0]
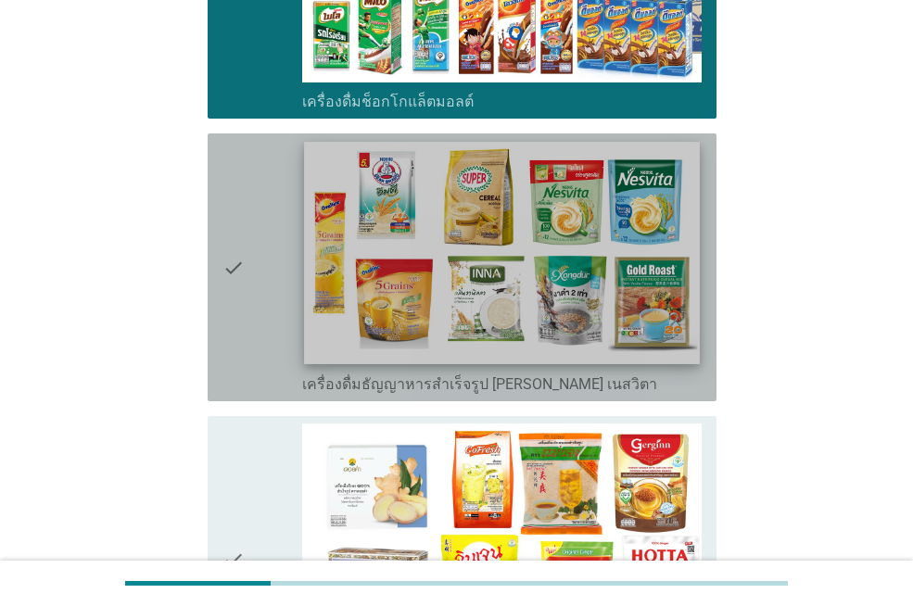
drag, startPoint x: 570, startPoint y: 375, endPoint x: 599, endPoint y: 364, distance: 30.8
click at [571, 375] on div "check_box_outline_blank เครื่องดื่มธัญญาหารสำเร็จรูป [PERSON_NAME] เนสวิตา" at bounding box center [502, 383] width 400 height 22
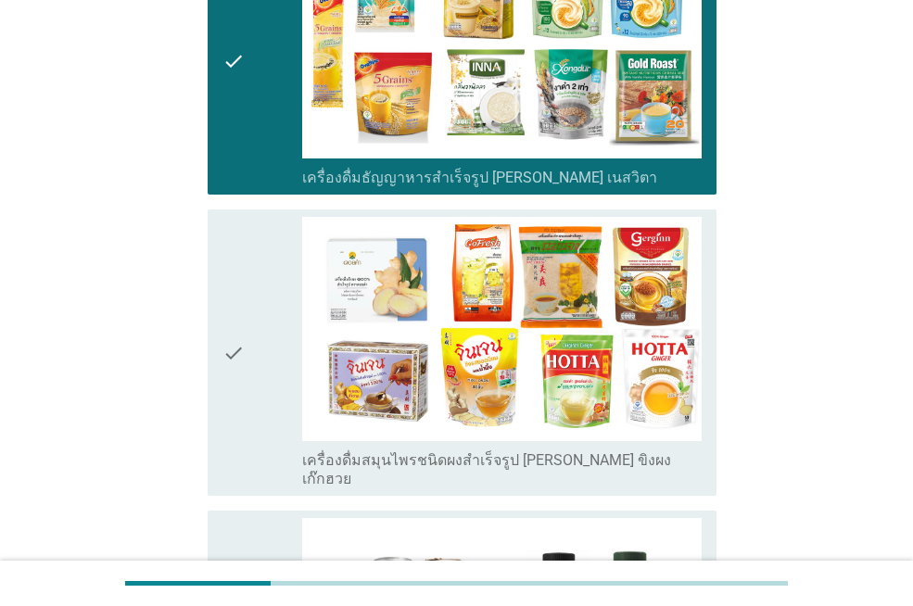
scroll to position [3026, 0]
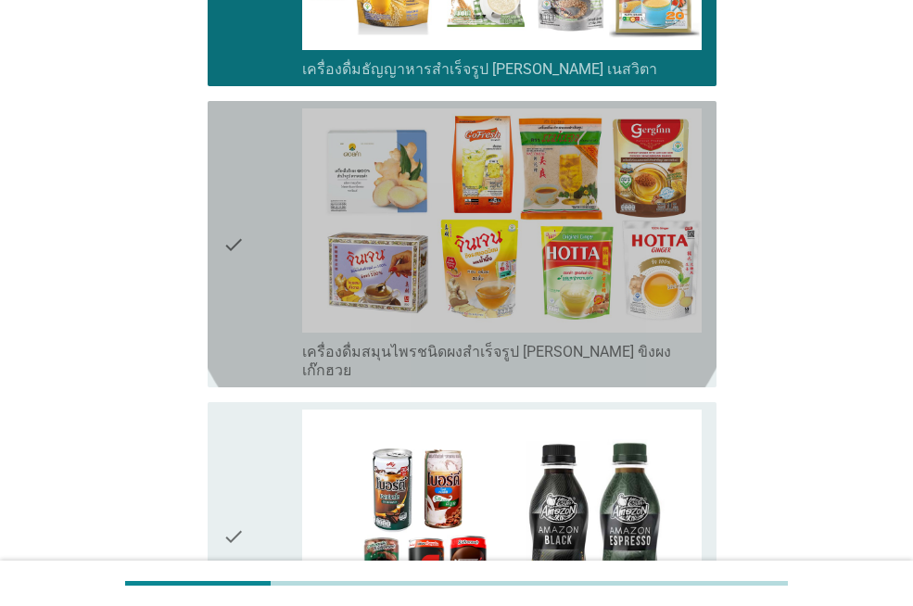
click at [614, 338] on div "check_box_outline_blank เครื่องดื่มสมุนไพรชนิดผงสำเร็จรูป [PERSON_NAME] ขิงผง เ…" at bounding box center [502, 244] width 400 height 272
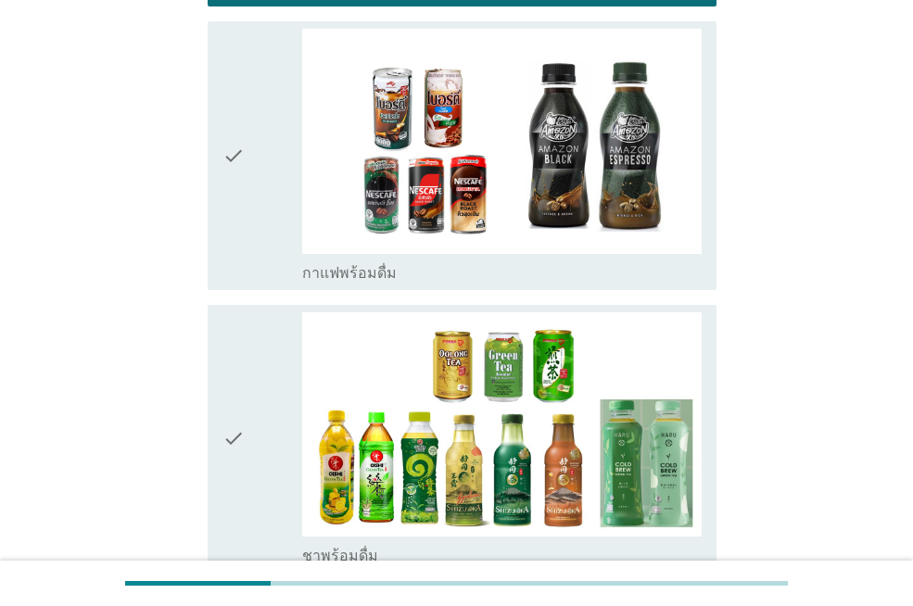
scroll to position [3418, 0]
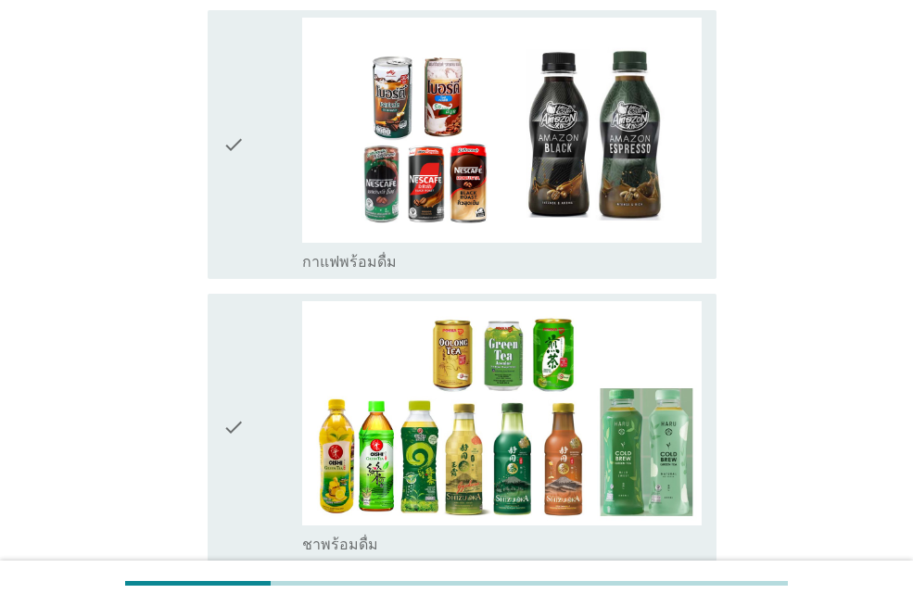
click at [537, 249] on div "check_box_outline_blank กาแฟพร้อมดื่ม" at bounding box center [502, 260] width 400 height 22
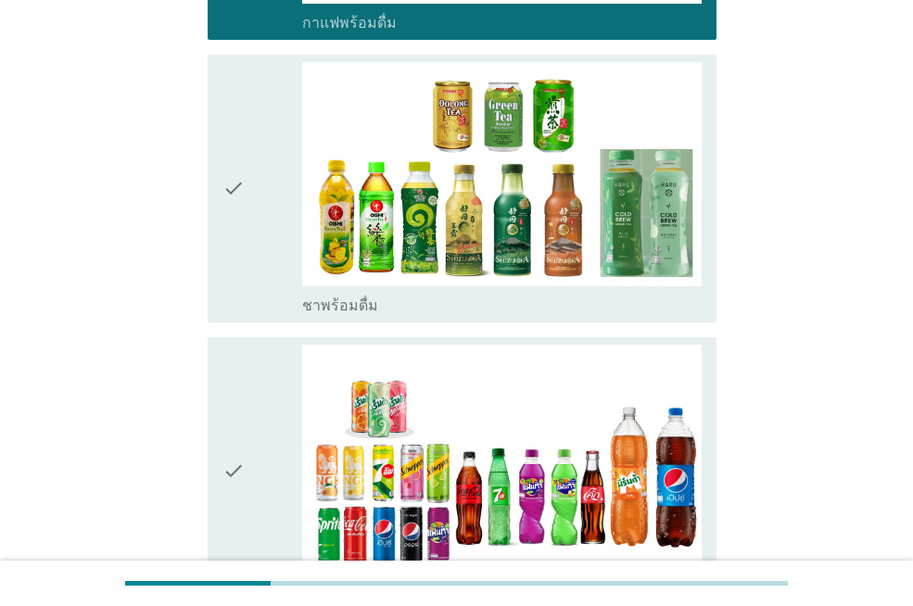
scroll to position [3679, 0]
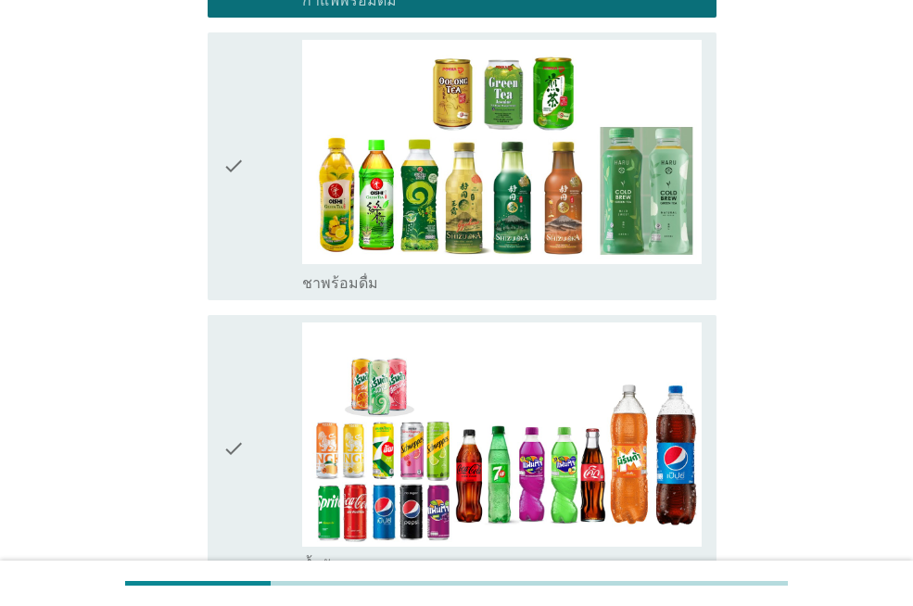
click at [574, 271] on div "check_box_outline_blank ชาพร้อมดื่ม" at bounding box center [502, 282] width 400 height 22
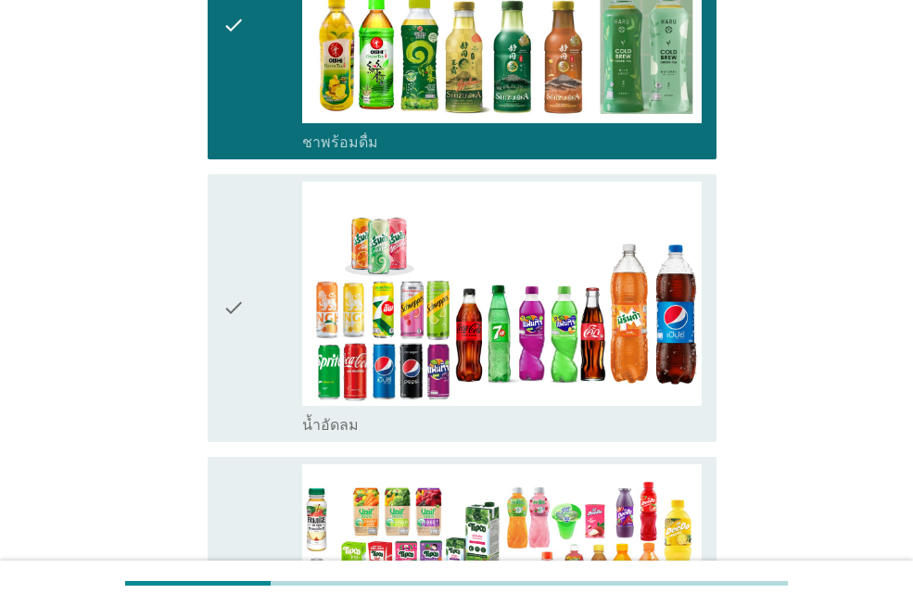
scroll to position [3897, 0]
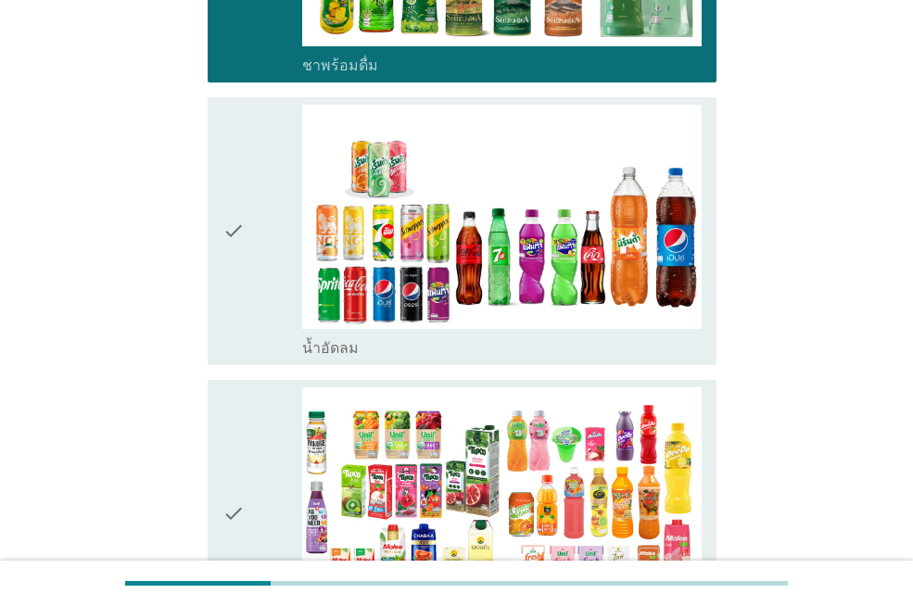
click at [576, 313] on div "check_box_outline_blank น้ำอัดลม" at bounding box center [502, 231] width 400 height 253
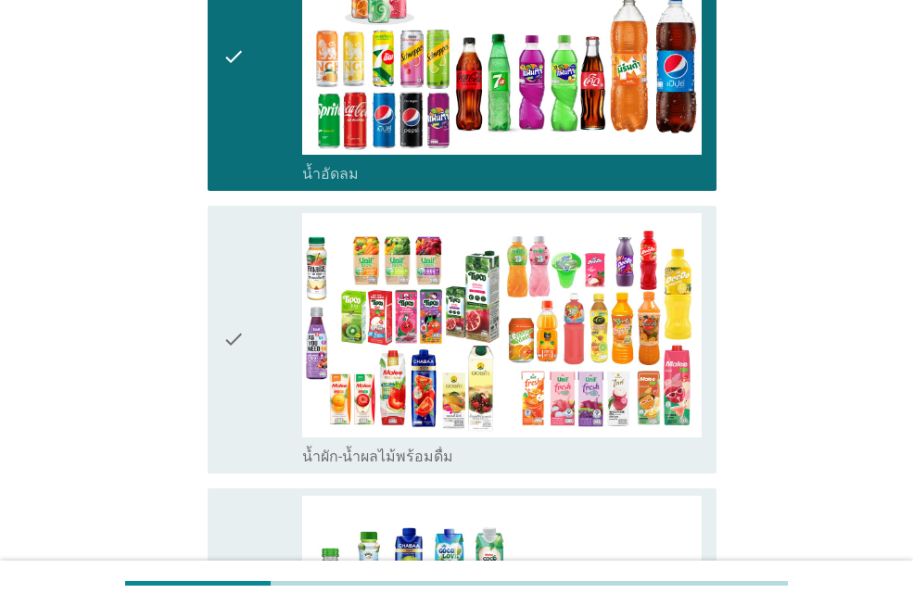
scroll to position [4093, 0]
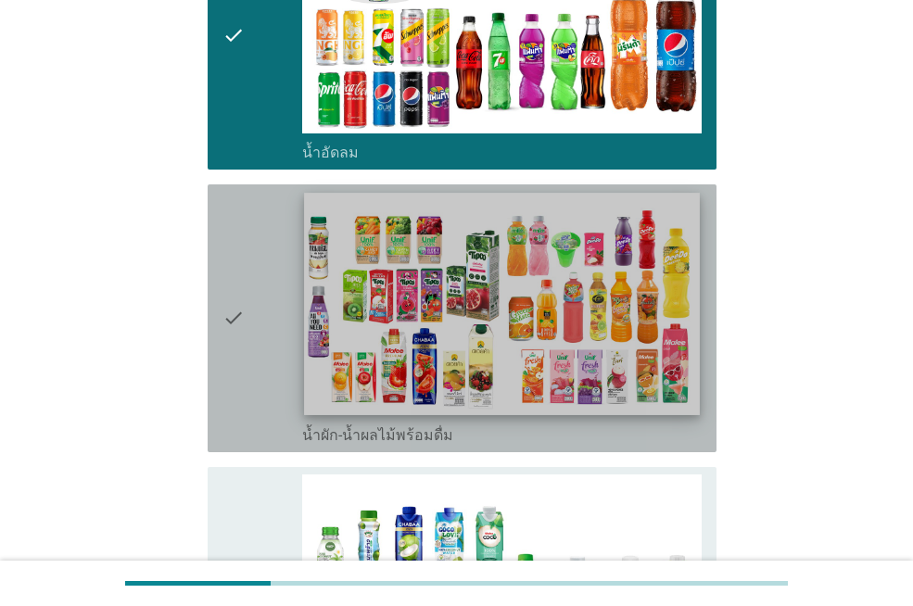
click at [625, 395] on img at bounding box center [501, 304] width 395 height 222
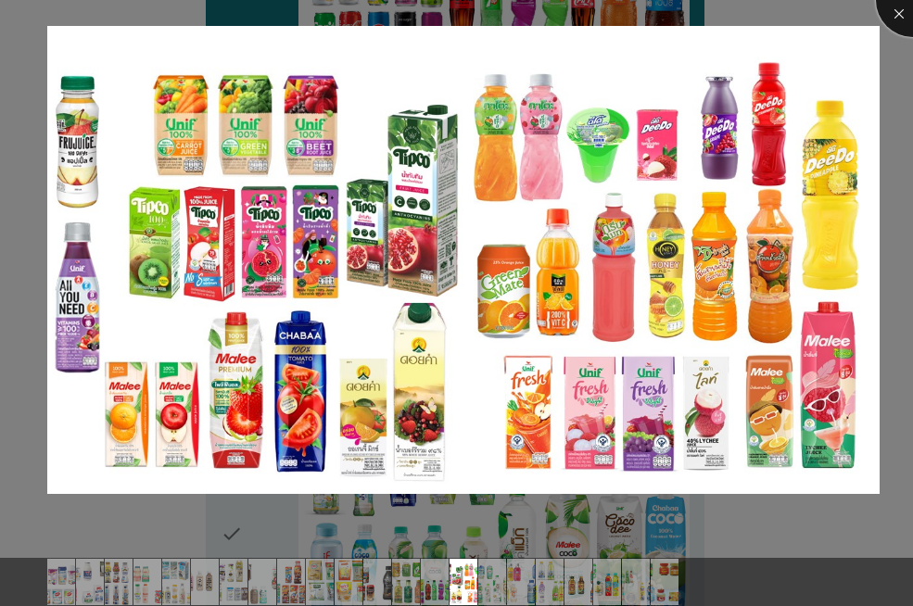
click at [895, 15] on div at bounding box center [913, 0] width 74 height 74
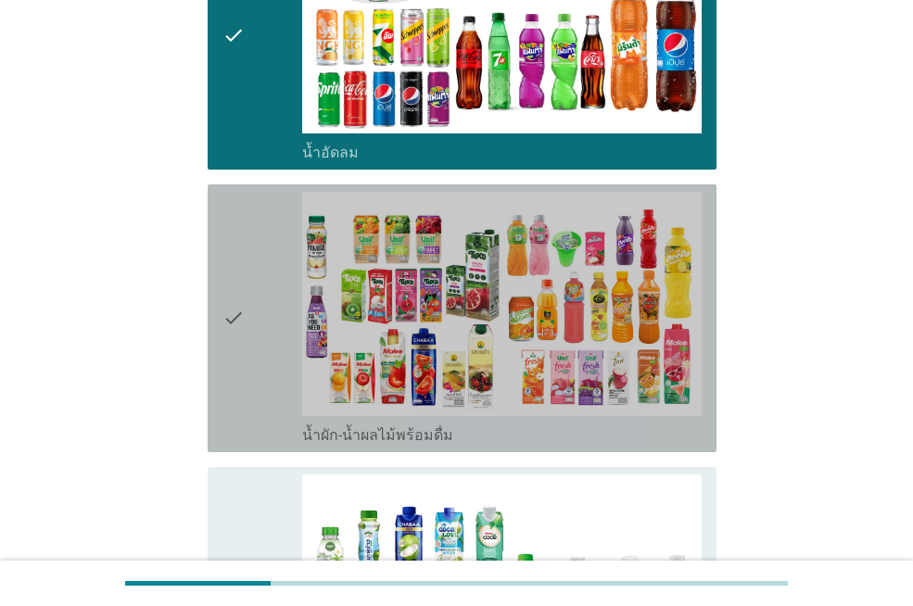
click at [362, 426] on label "น้ำผัก-น้ำผลไม้พร้อมดื่ม" at bounding box center [377, 435] width 151 height 19
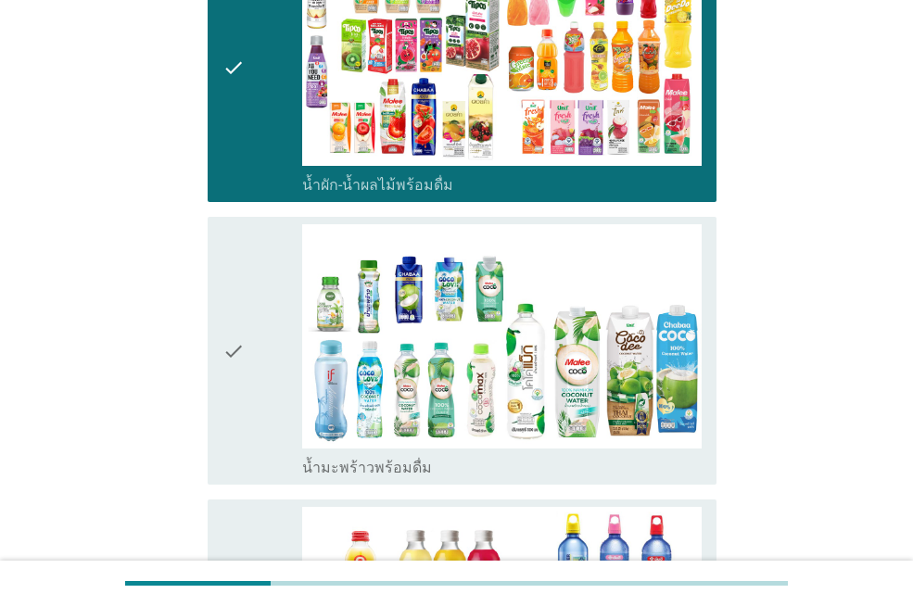
scroll to position [4430, 0]
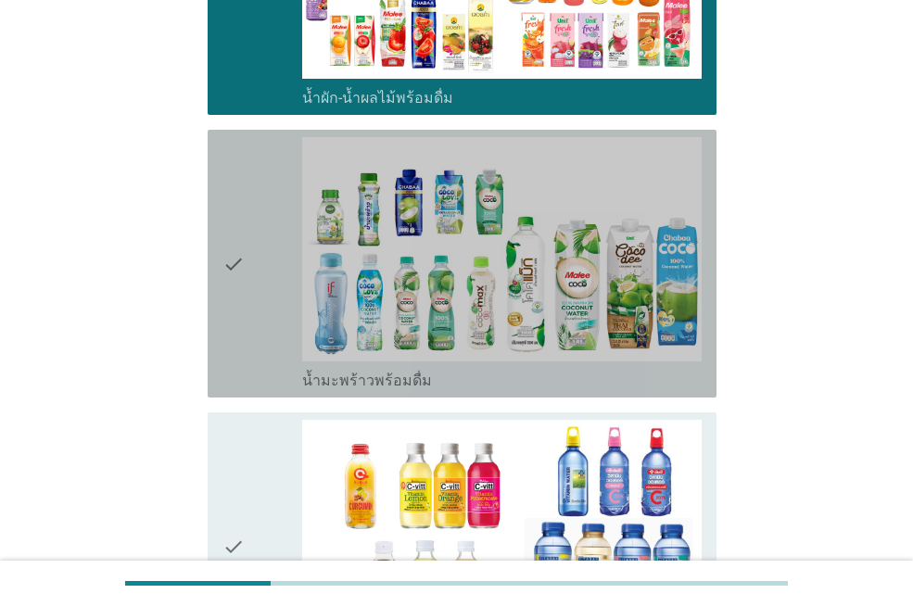
click at [375, 372] on label "น้ำมะพร้าวพร้อมดื่ม" at bounding box center [367, 381] width 130 height 19
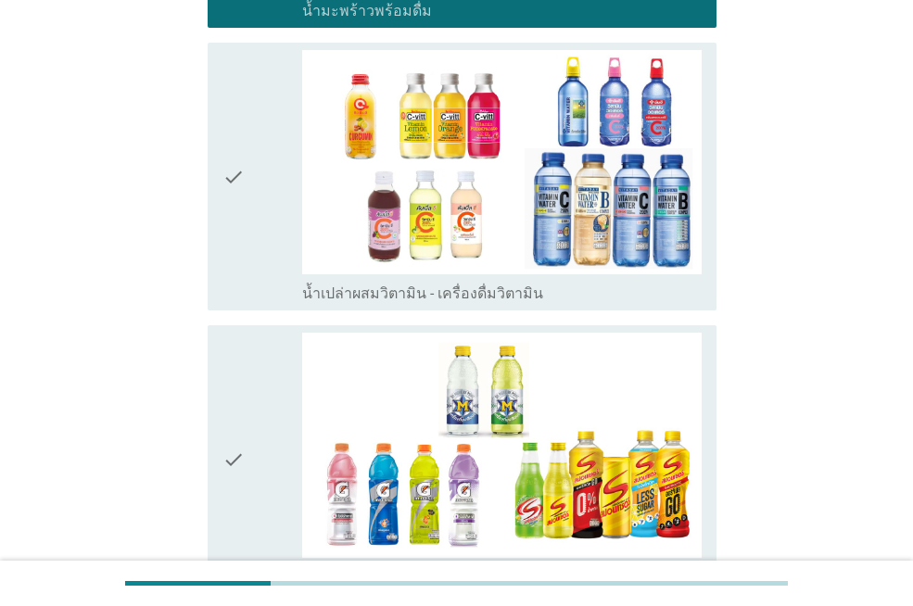
scroll to position [4811, 0]
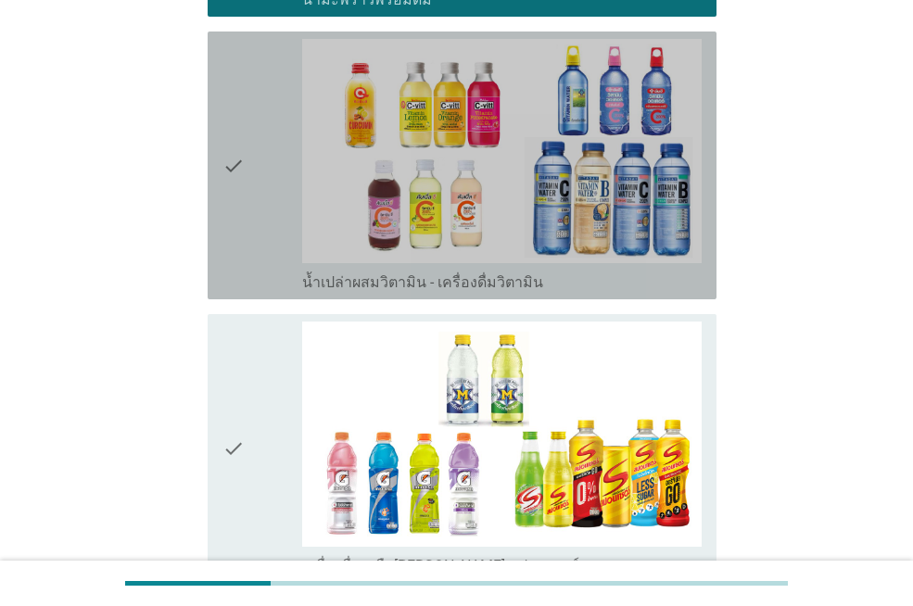
click at [387, 273] on label "น้ำเปล่าผสมวิตามิน - เครื่องดื่มวิตามิน" at bounding box center [422, 282] width 241 height 19
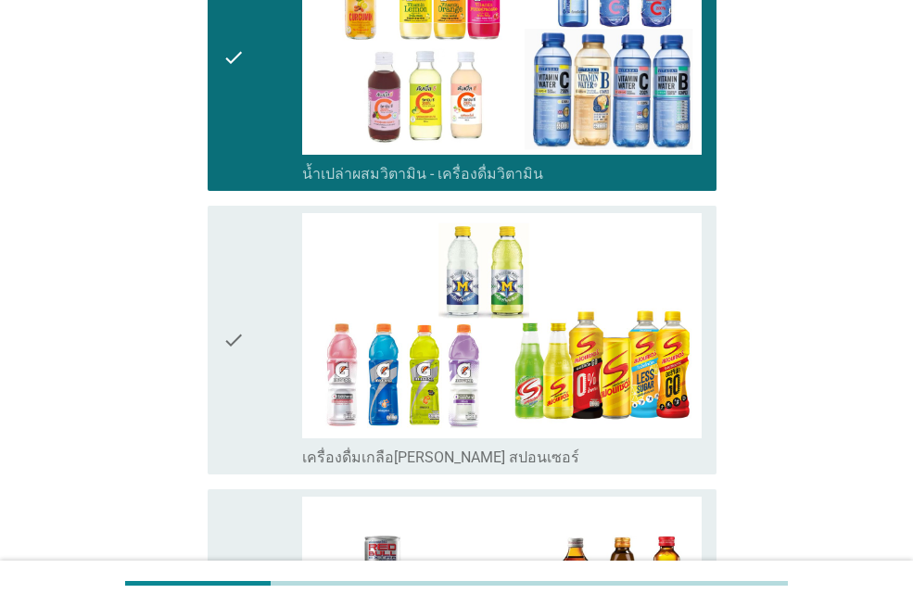
scroll to position [5018, 0]
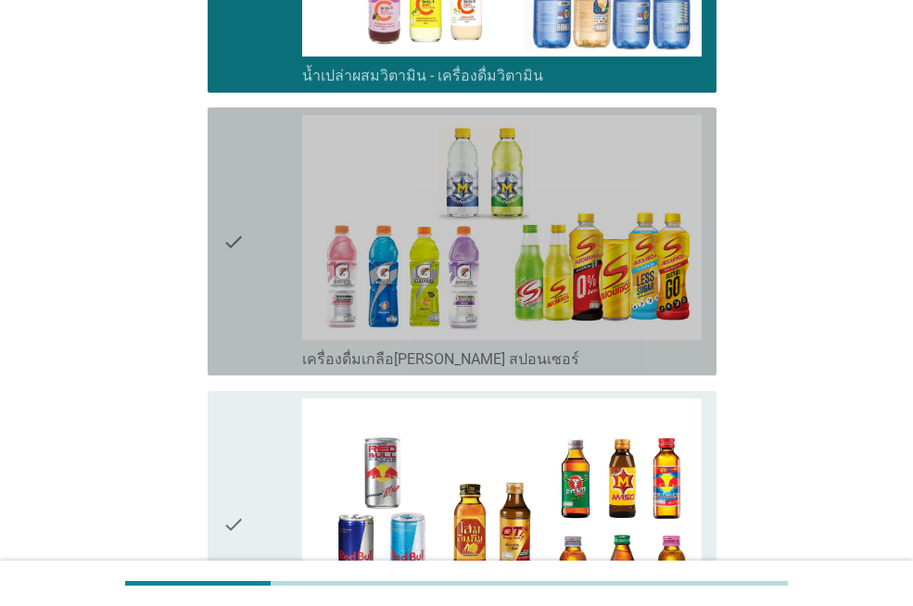
click at [437, 350] on label "เครื่องดื่มเกลือ[PERSON_NAME] สปอนเซอร์" at bounding box center [440, 359] width 277 height 19
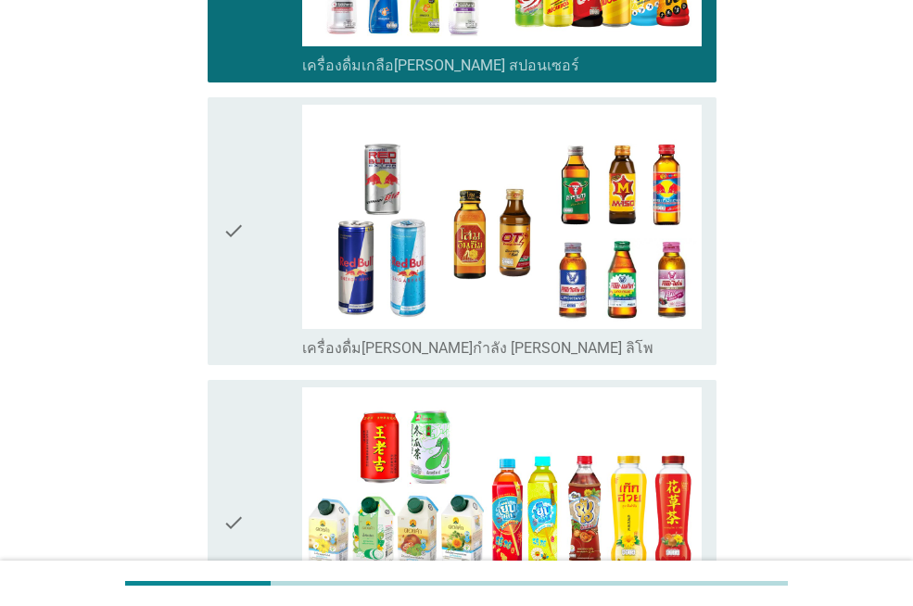
scroll to position [5399, 0]
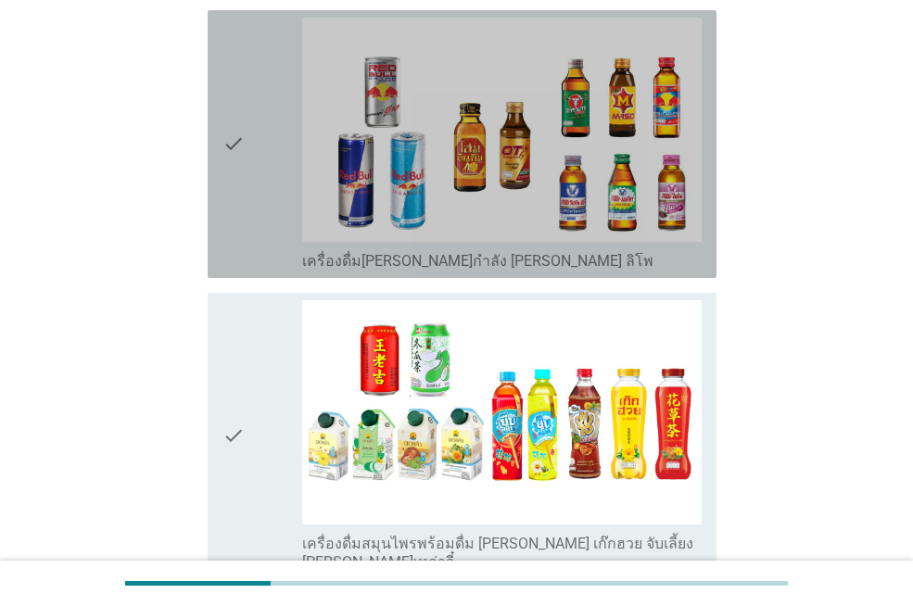
click at [448, 252] on label "เครื่องดื่ม[PERSON_NAME]กำลัง [PERSON_NAME] ลิโพ" at bounding box center [477, 261] width 351 height 19
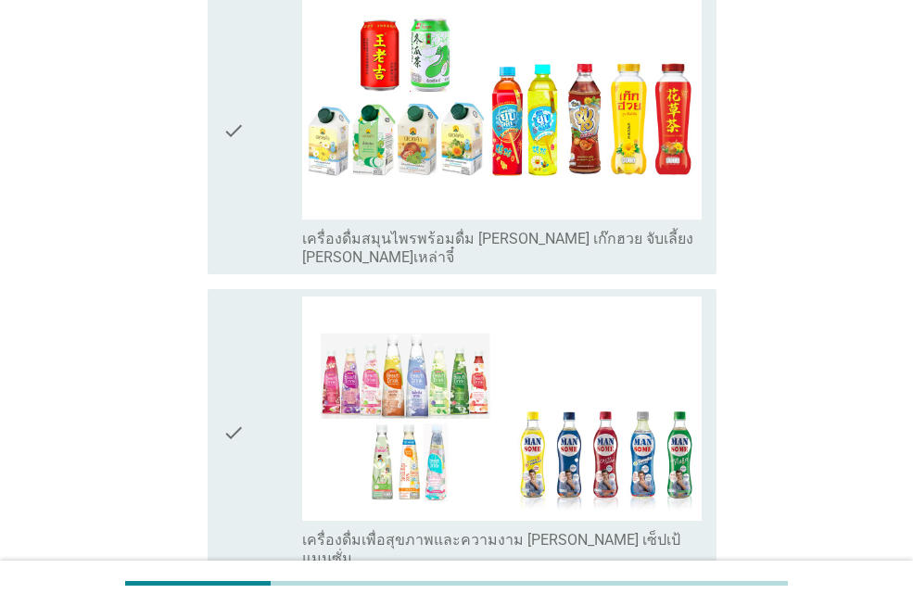
scroll to position [5617, 0]
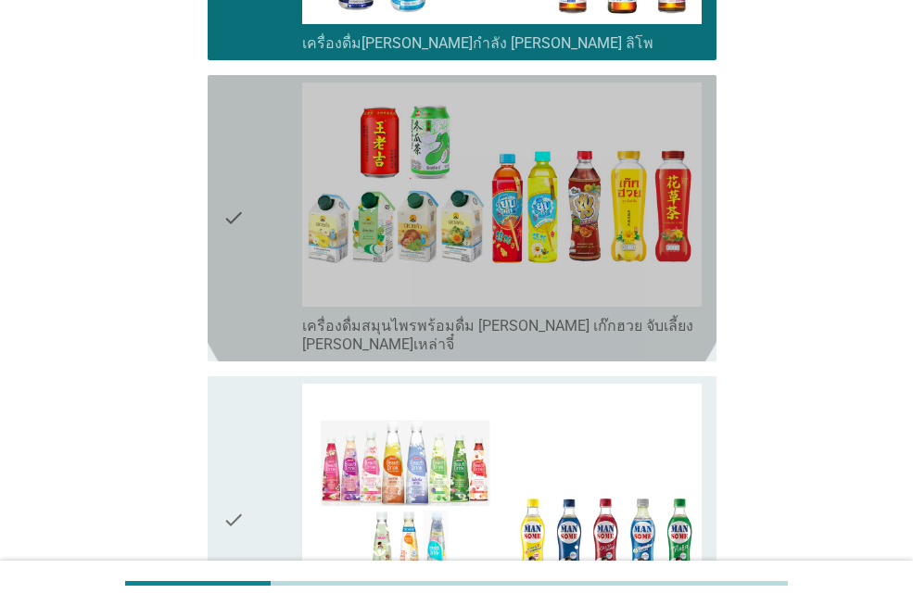
click at [452, 317] on label "เครื่องดื่มสมุนไพรพร้อมดื่ม [PERSON_NAME] เก๊กฮวย จับเลี้ยง [PERSON_NAME]เหล่าจ…" at bounding box center [502, 335] width 400 height 37
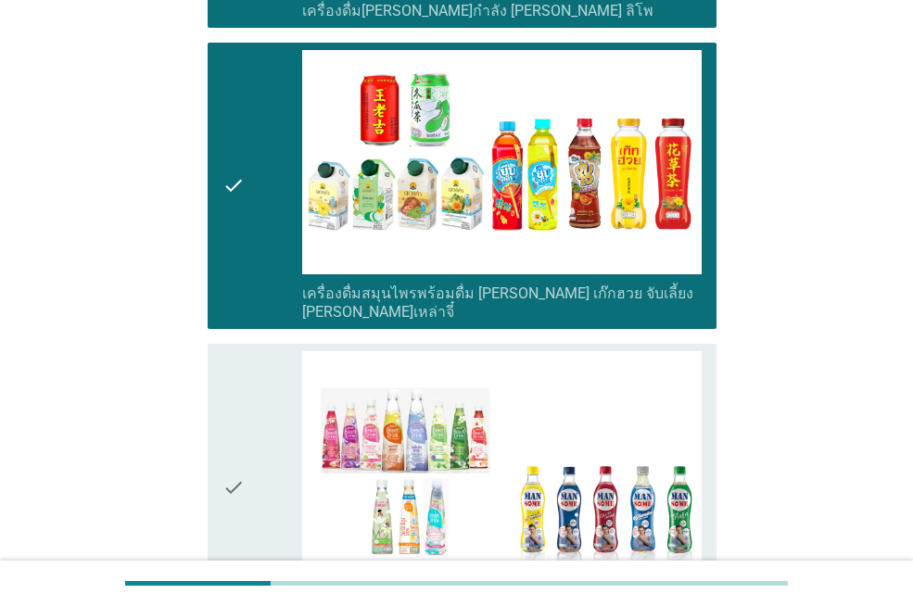
scroll to position [5791, 0]
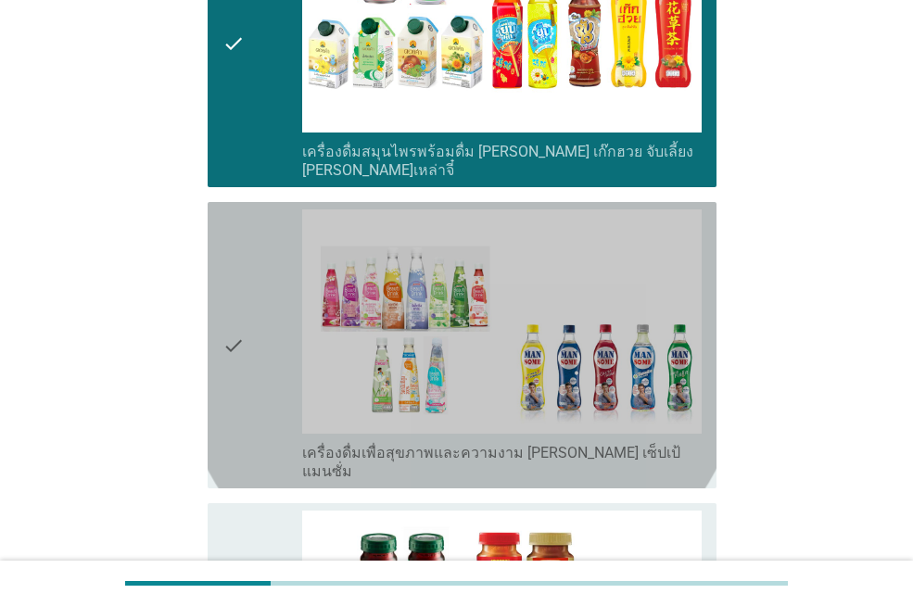
click at [574, 444] on label "เครื่องดื่มเพื่อสุขภาพและความงาม [PERSON_NAME] เซ็ปเป้ แมนซั่ม" at bounding box center [502, 462] width 400 height 37
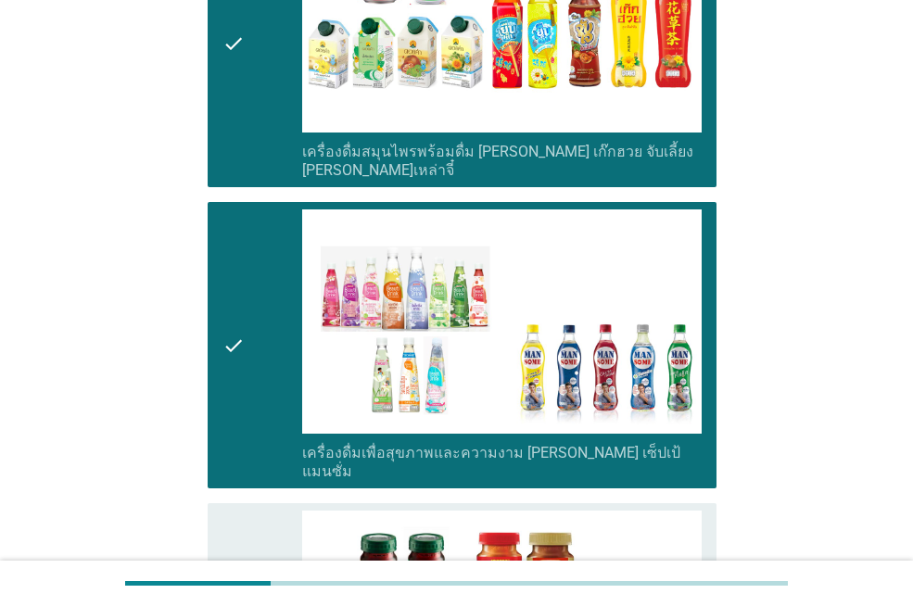
scroll to position [6019, 0]
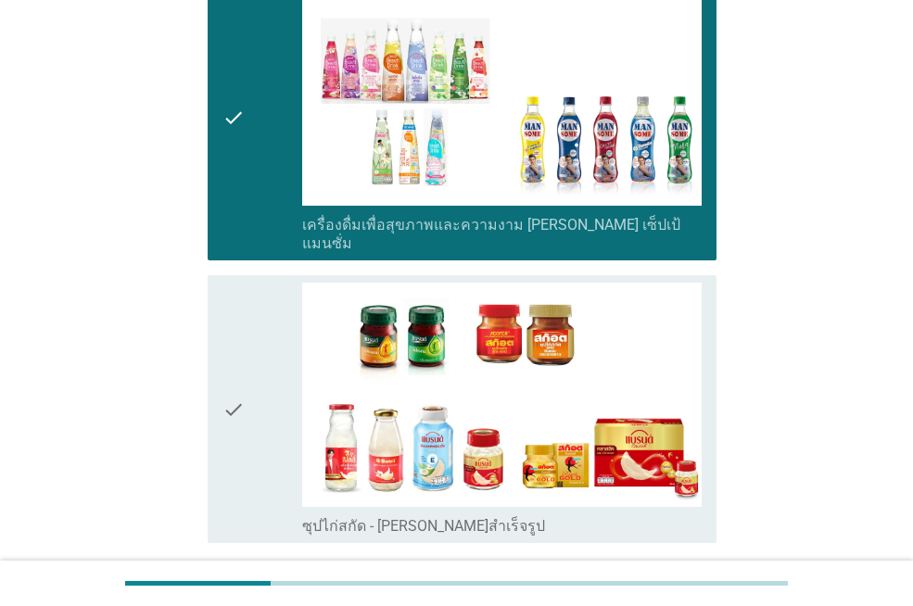
click at [434, 517] on label "ซุปไก่สกัด - [PERSON_NAME]สำเร็จรูป" at bounding box center [423, 526] width 243 height 19
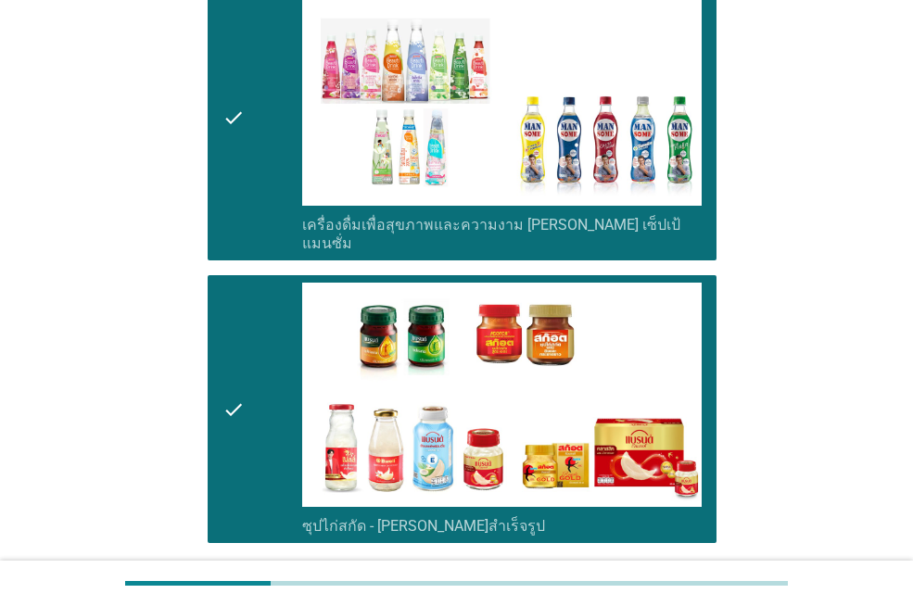
scroll to position [6117, 0]
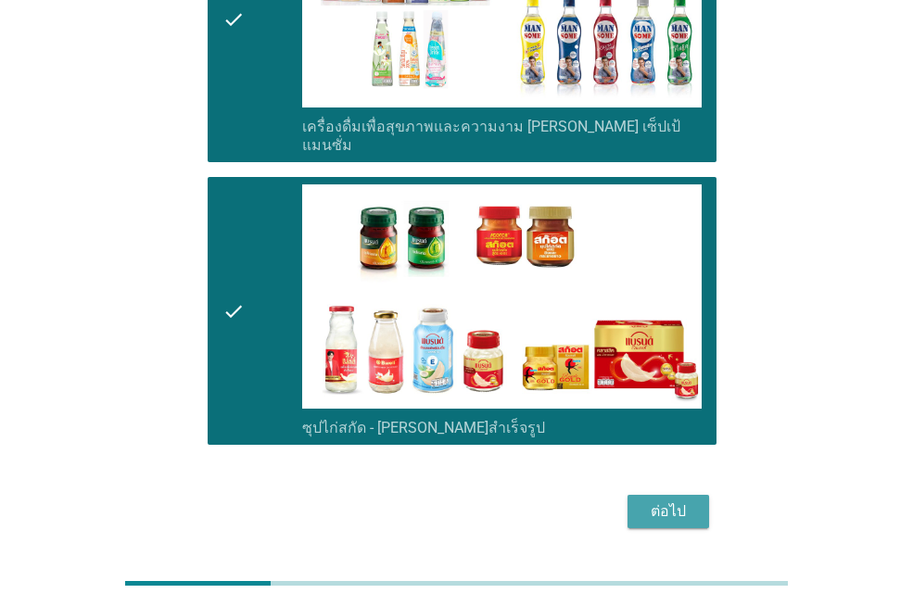
click at [631, 495] on button "ต่อไป" at bounding box center [669, 511] width 82 height 33
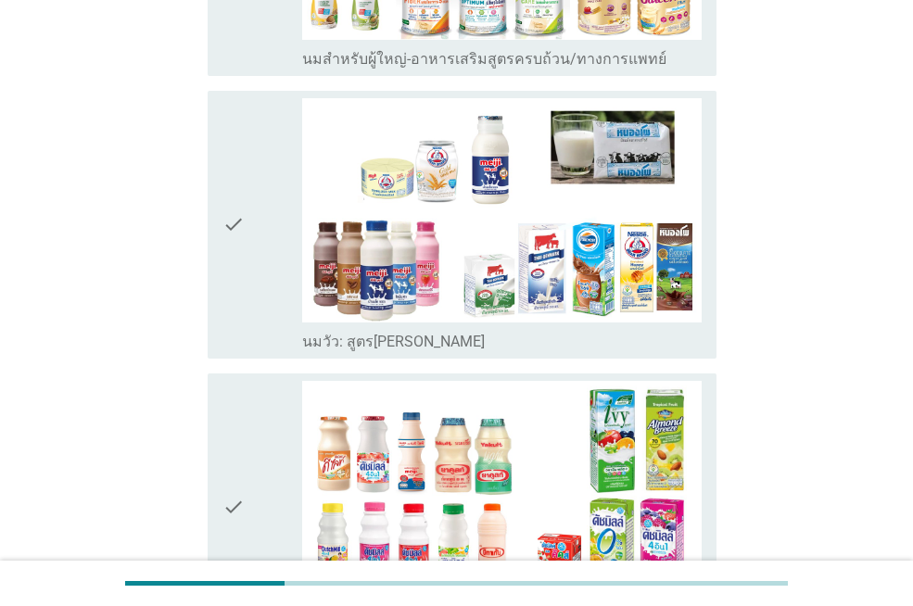
scroll to position [392, 0]
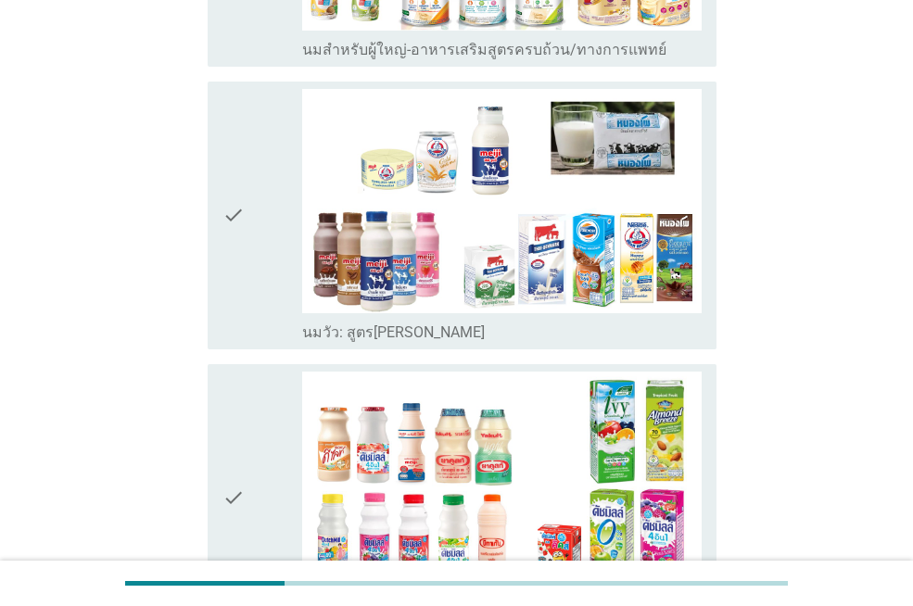
click at [443, 335] on div "check_box_outline_blank นมวัว: สูตร[PERSON_NAME]" at bounding box center [502, 331] width 400 height 22
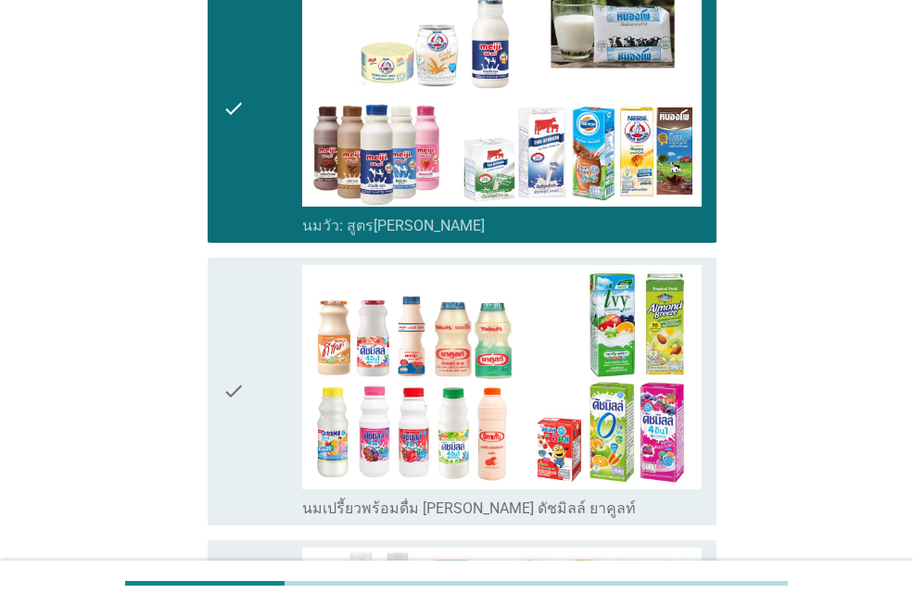
scroll to position [596, 0]
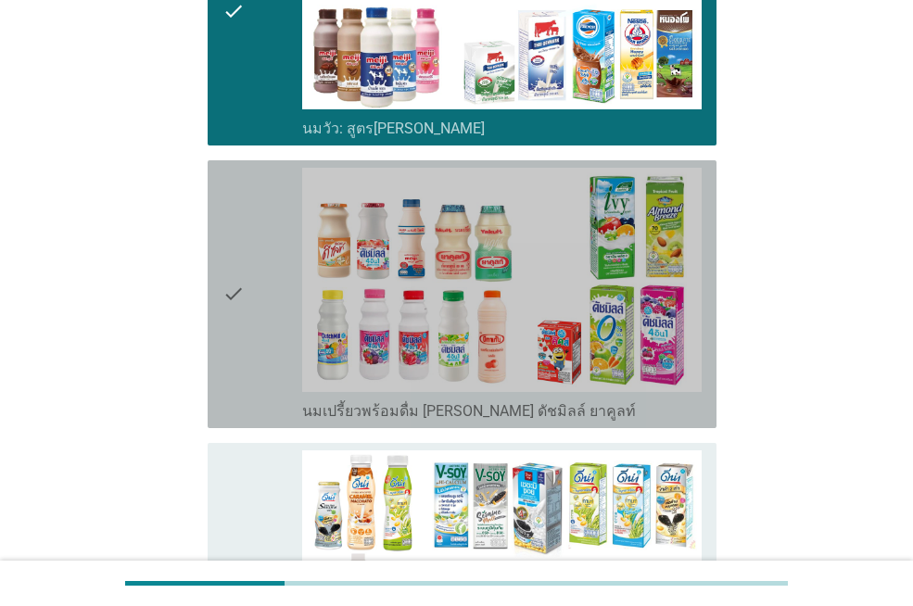
click at [489, 414] on label "นมเปรี้ยวพร้อมดื่ม [PERSON_NAME] ดัชมิลล์ ยาคูลท์" at bounding box center [469, 411] width 334 height 19
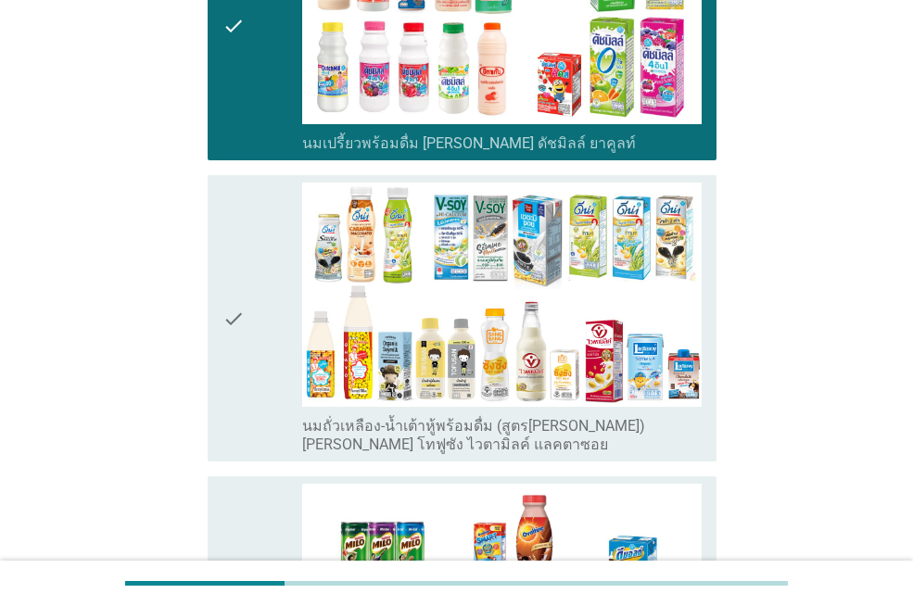
scroll to position [944, 0]
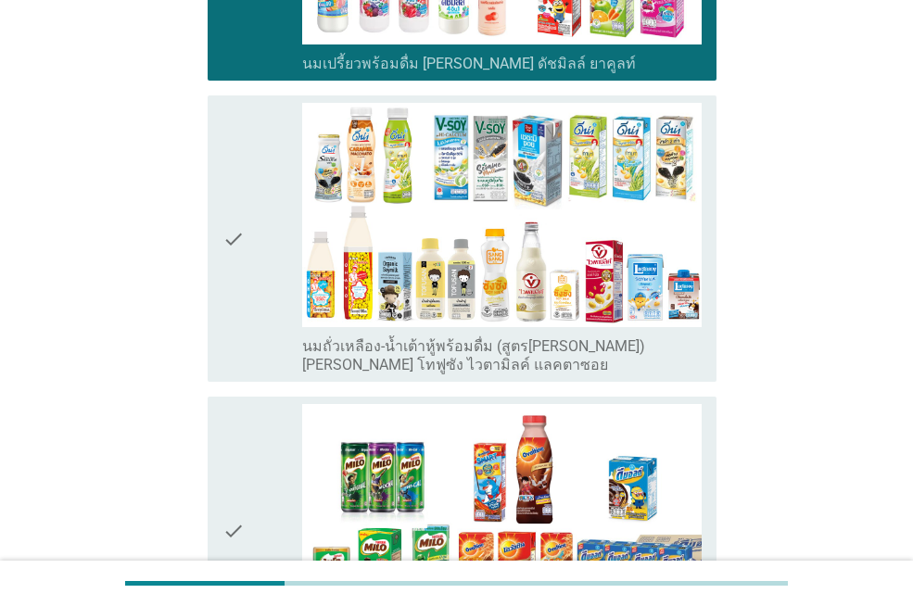
drag, startPoint x: 388, startPoint y: 362, endPoint x: 408, endPoint y: 352, distance: 21.6
click at [388, 360] on label "นมถั่วเหลือง-น้ำเต้าหู้พร้อมดื่ม (สูตร[PERSON_NAME]) [PERSON_NAME] โทฟูซัง ไวตา…" at bounding box center [502, 355] width 400 height 37
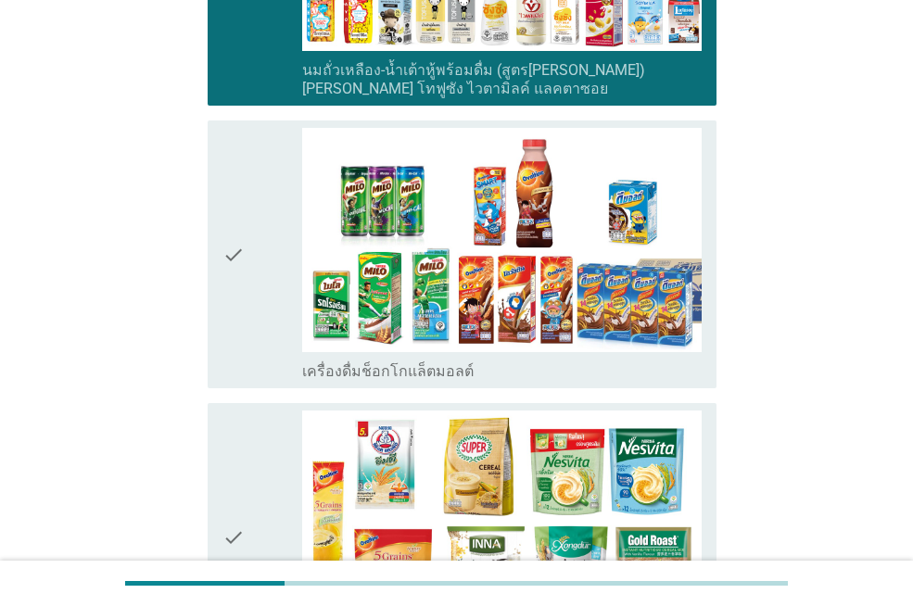
scroll to position [1228, 0]
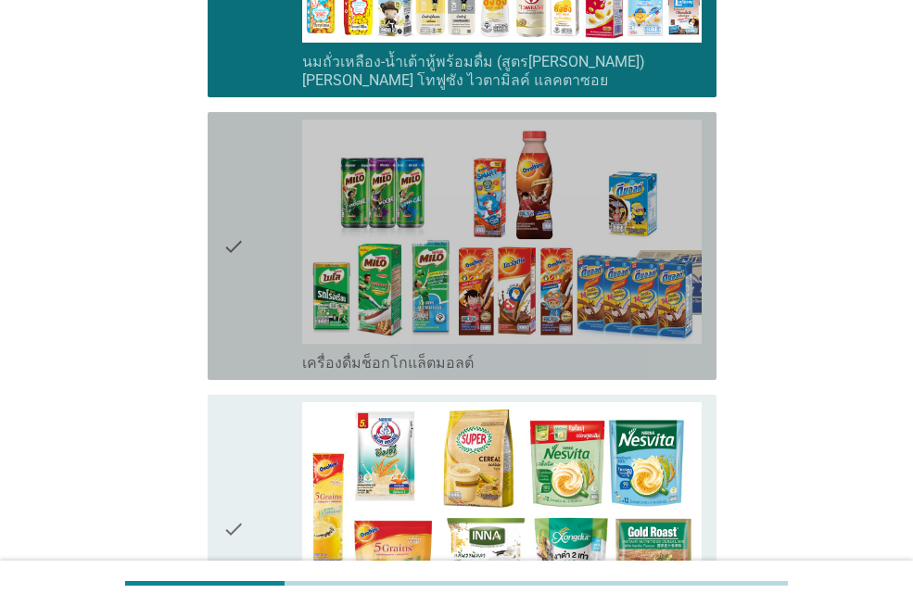
click at [425, 366] on label "เครื่องดื่มช็อกโกแล็ตมอลต์" at bounding box center [387, 363] width 171 height 19
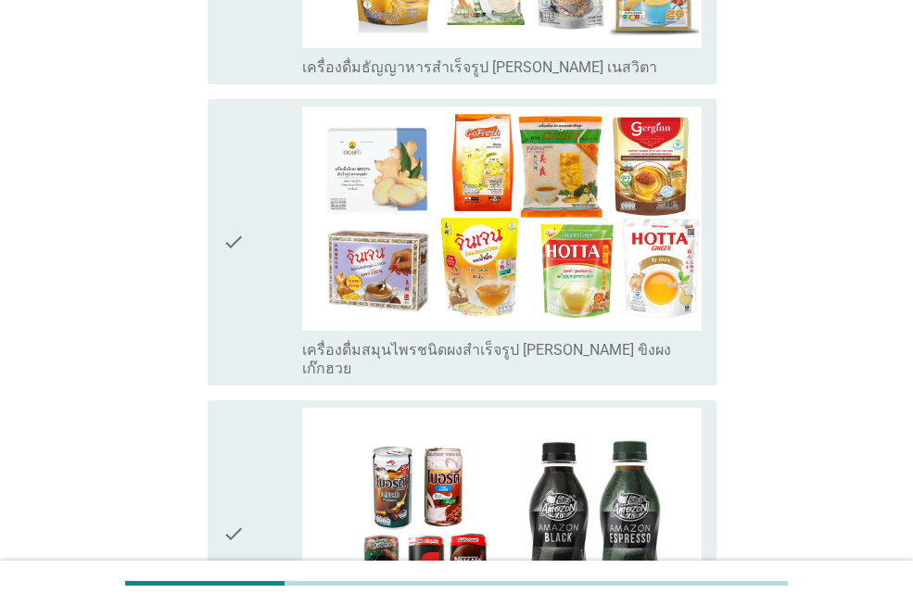
scroll to position [1887, 0]
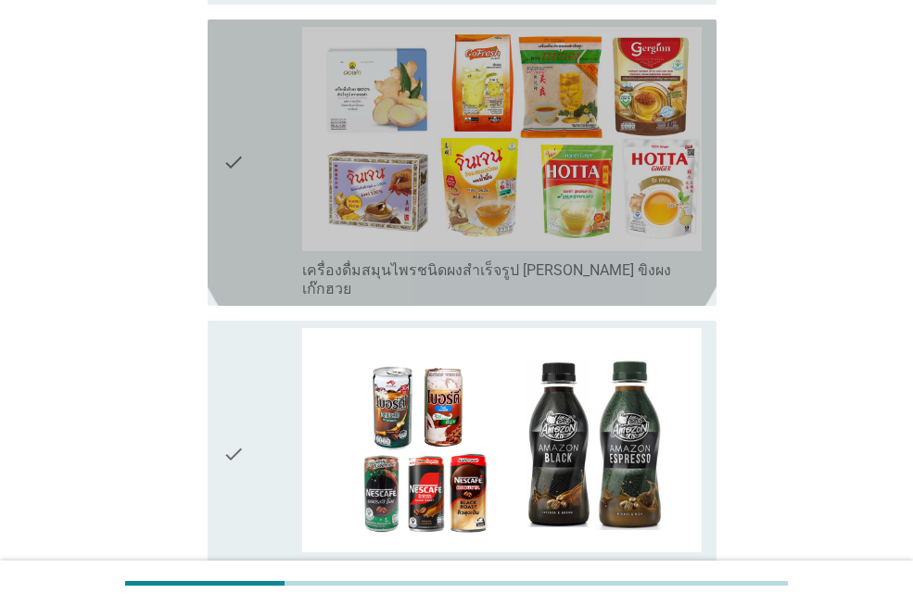
click at [558, 274] on label "เครื่องดื่มสมุนไพรชนิดผงสำเร็จรูป [PERSON_NAME] ขิงผง เก๊กฮวย" at bounding box center [502, 279] width 400 height 37
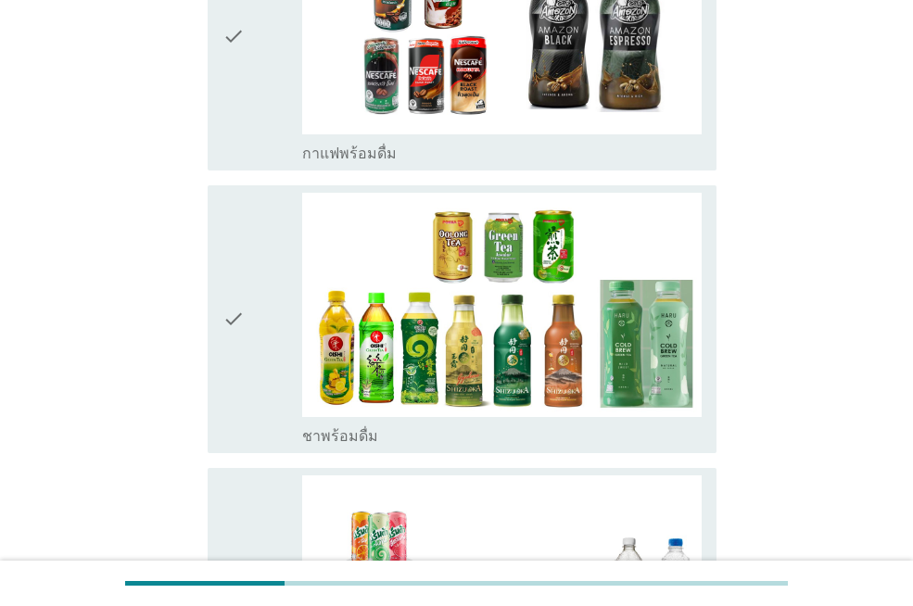
scroll to position [2386, 0]
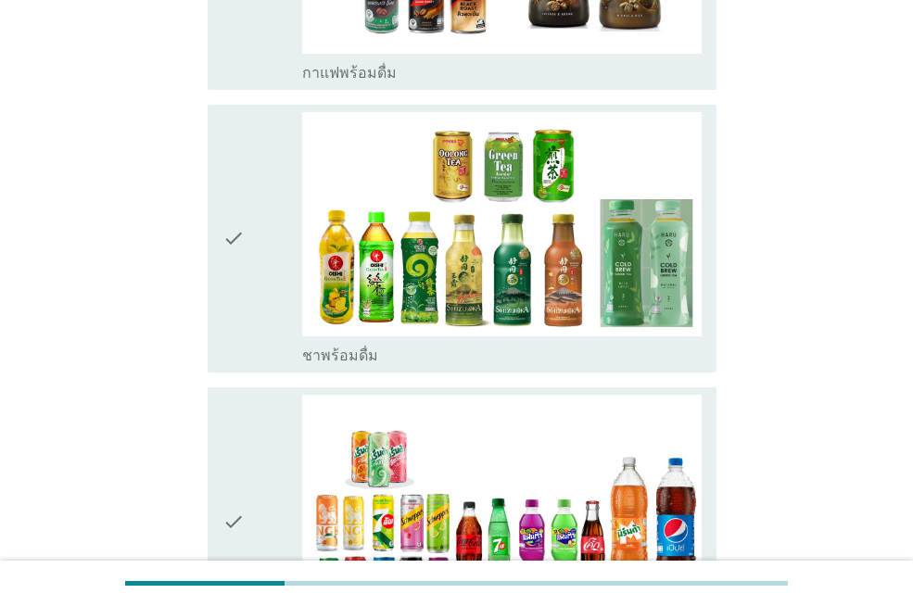
click at [512, 343] on div "check_box_outline_blank ชาพร้อมดื่ม" at bounding box center [502, 354] width 400 height 22
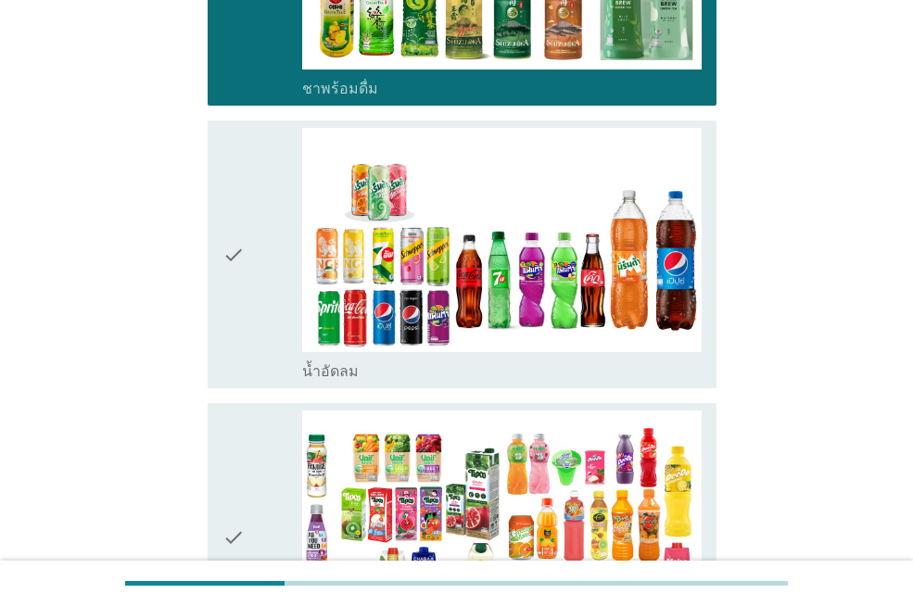
scroll to position [2661, 0]
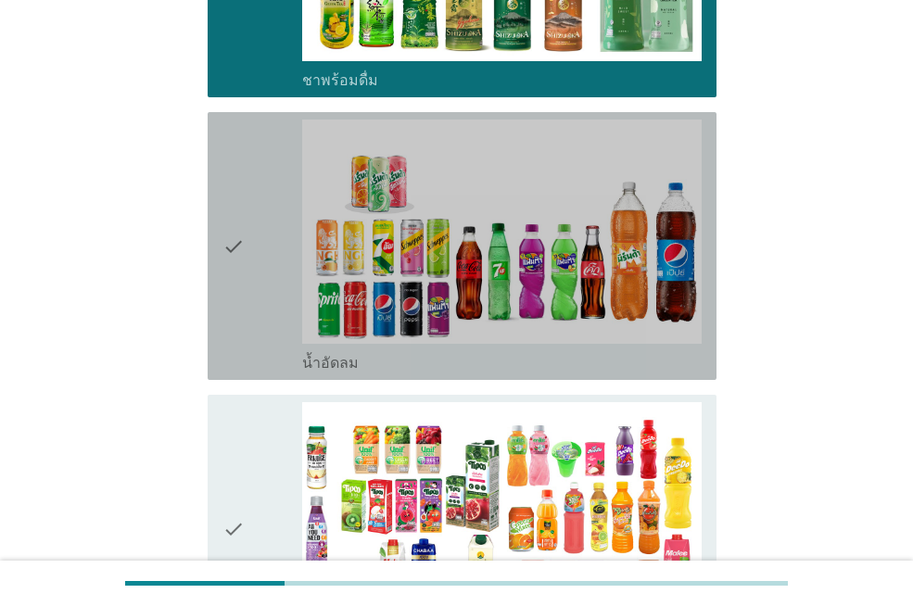
click at [641, 350] on div "check_box_outline_blank น้ำอัดลม" at bounding box center [502, 361] width 400 height 22
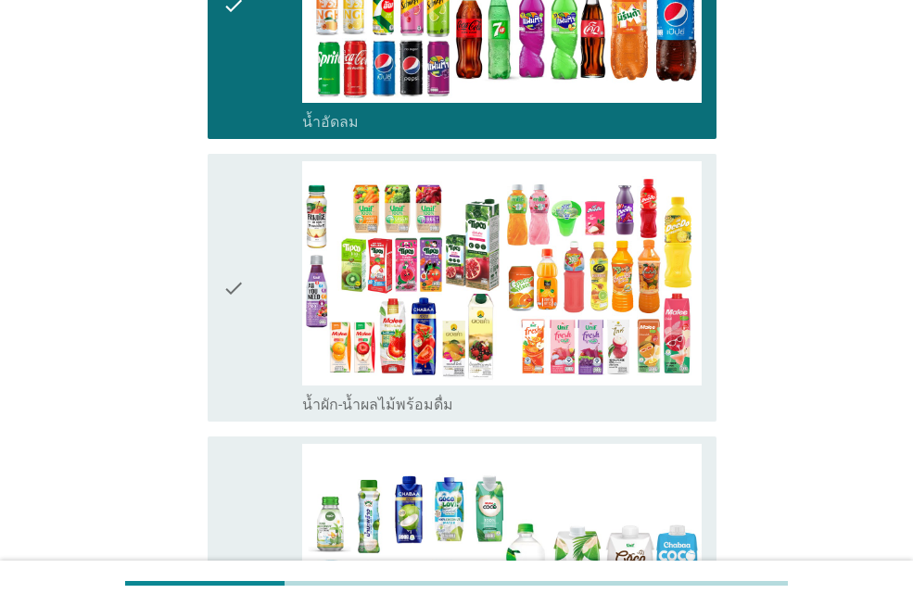
scroll to position [2911, 0]
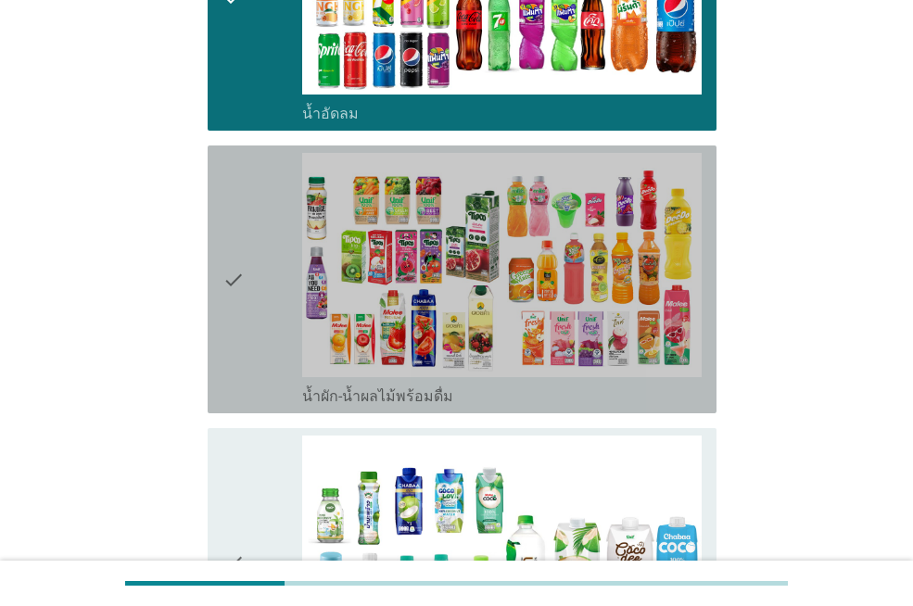
click at [525, 384] on div "check_box_outline_blank น้ำผัก-น้ำผลไม้พร้อมดื่ม" at bounding box center [502, 395] width 400 height 22
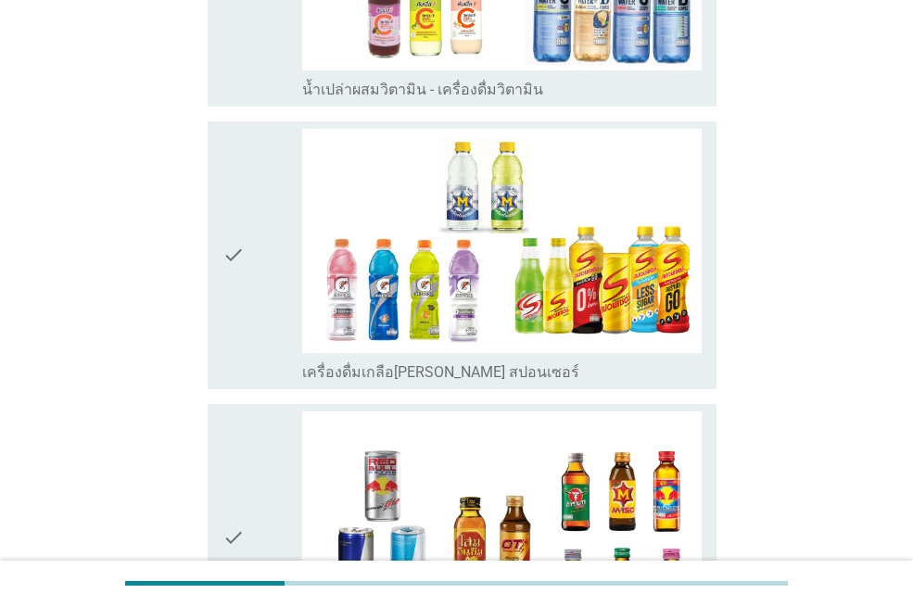
scroll to position [3802, 0]
